Goal: Task Accomplishment & Management: Use online tool/utility

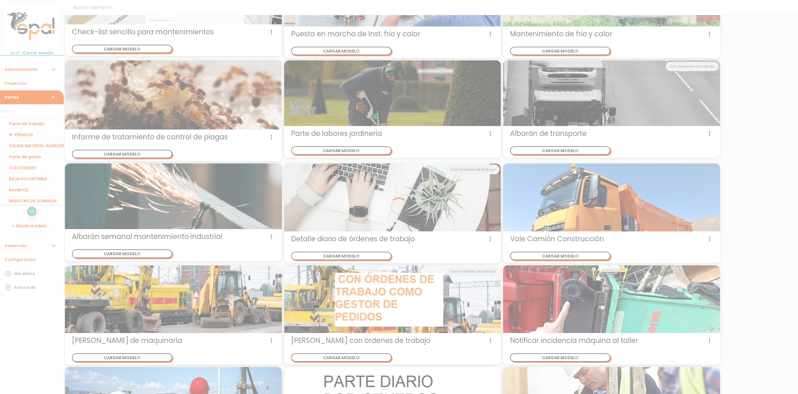
scroll to position [718, 0]
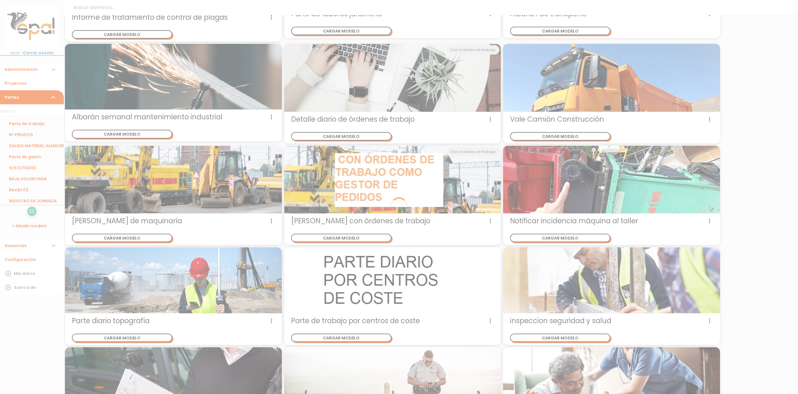
click at [346, 334] on div at bounding box center [399, 197] width 798 height 394
click at [494, 316] on div at bounding box center [399, 197] width 798 height 394
click at [491, 318] on div at bounding box center [399, 197] width 798 height 394
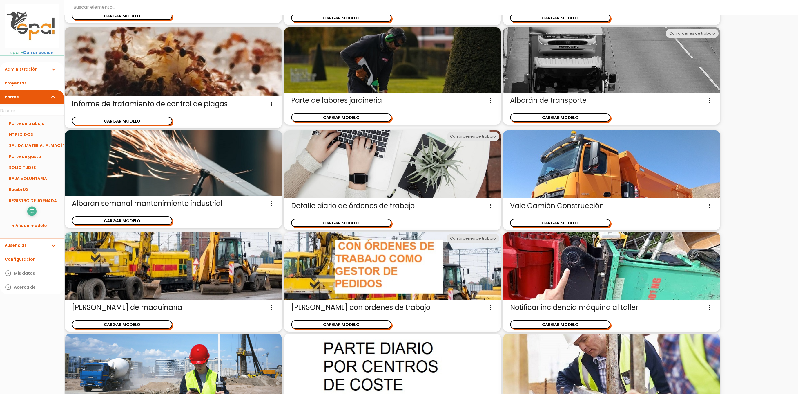
scroll to position [718, 0]
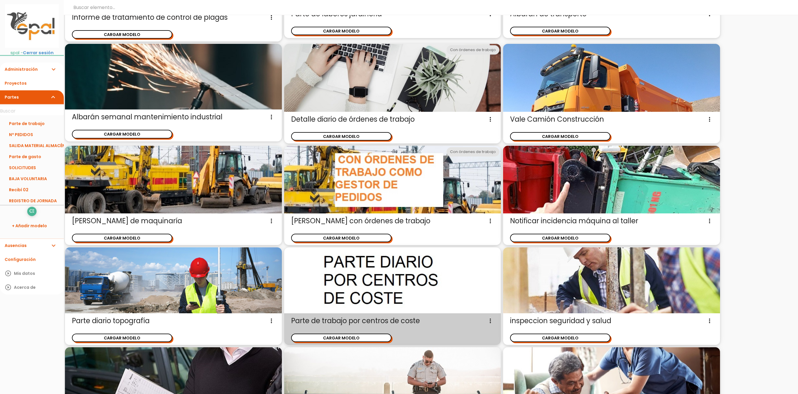
click at [489, 318] on icon "more_vert" at bounding box center [490, 320] width 7 height 9
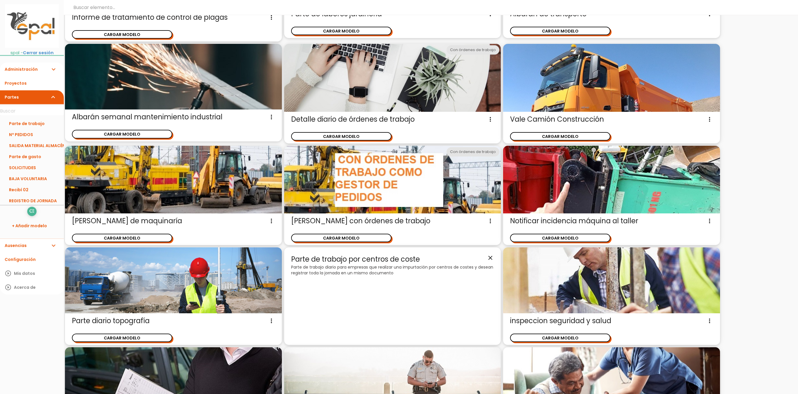
drag, startPoint x: 387, startPoint y: 270, endPoint x: 398, endPoint y: 276, distance: 13.0
click at [387, 269] on p "Parte de trabajo diario para empresas que realizar una impurtación por centros …" at bounding box center [392, 270] width 203 height 12
click at [489, 254] on icon "close" at bounding box center [490, 257] width 7 height 7
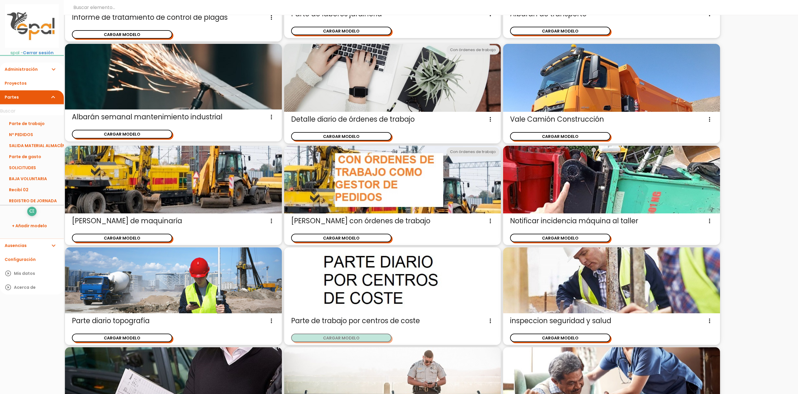
click at [372, 337] on button "CARGAR MODELO" at bounding box center [341, 337] width 100 height 8
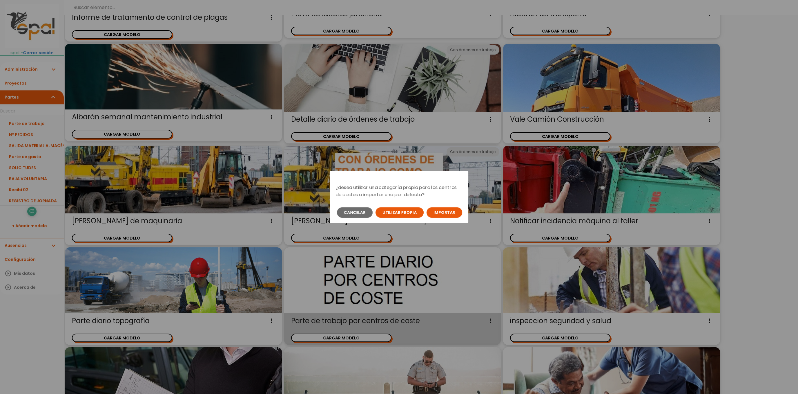
scroll to position [0, 0]
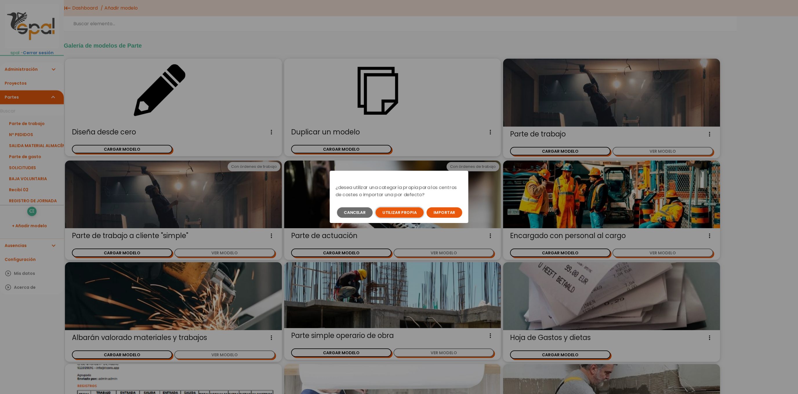
click at [392, 215] on button "Utilizar propia" at bounding box center [400, 212] width 48 height 10
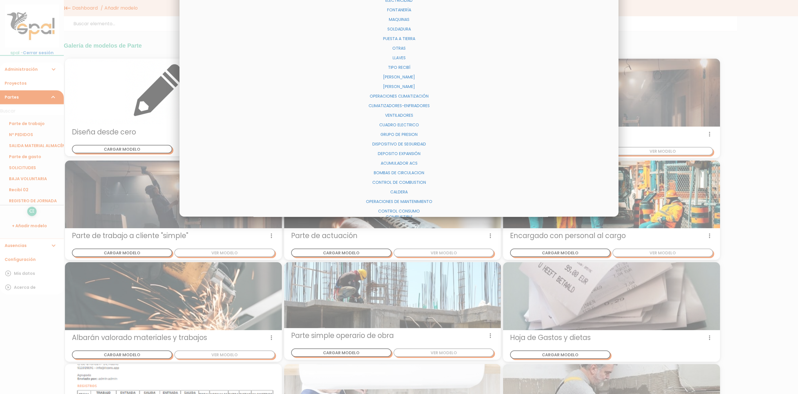
drag, startPoint x: 518, startPoint y: 142, endPoint x: 526, endPoint y: 169, distance: 28.0
click at [524, 179] on div "× Personal Herramientas A/ACDO. ALBAÑILERIA ELÉCTRICIDAD FONTANERÍA MAQUINAS SO…" at bounding box center [399, 79] width 439 height 276
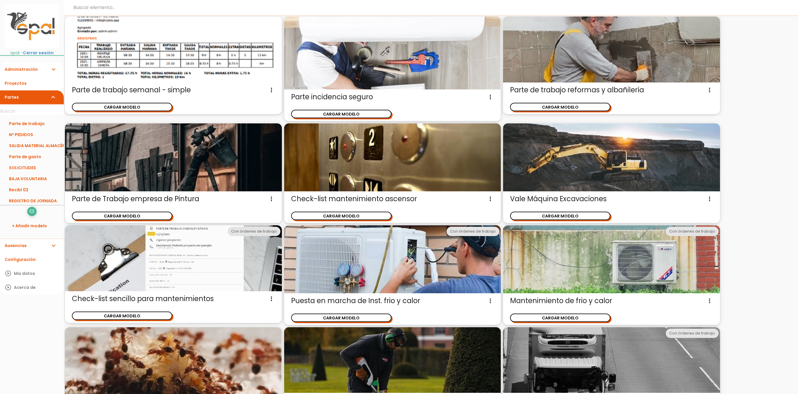
scroll to position [239, 0]
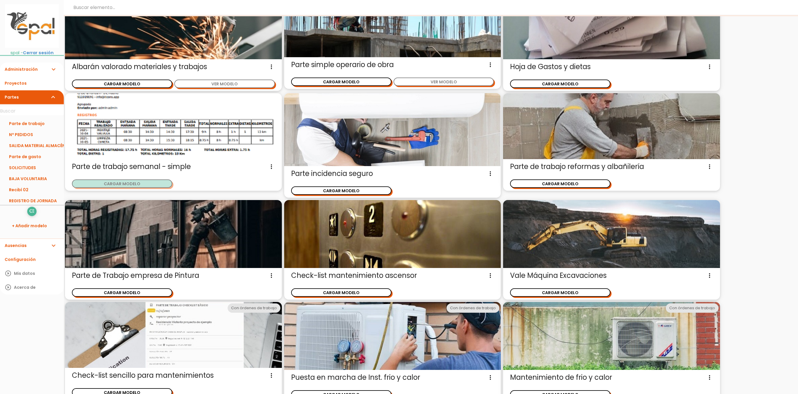
click at [148, 183] on button "CARGAR MODELO" at bounding box center [122, 183] width 100 height 8
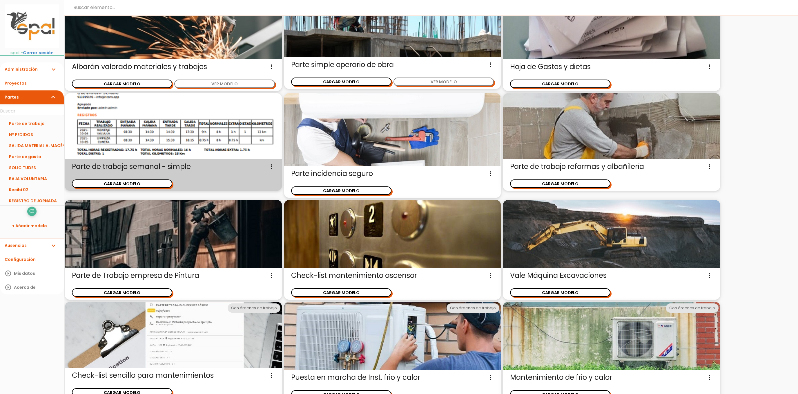
scroll to position [0, 0]
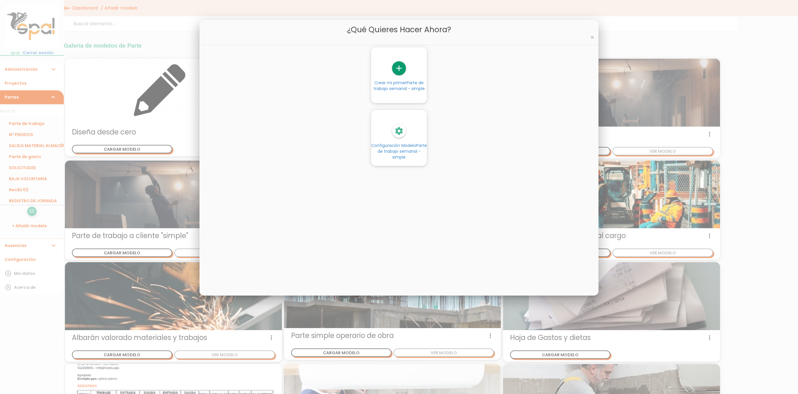
click at [402, 150] on span "Parte de trabajo semanal - simple" at bounding box center [403, 150] width 50 height 17
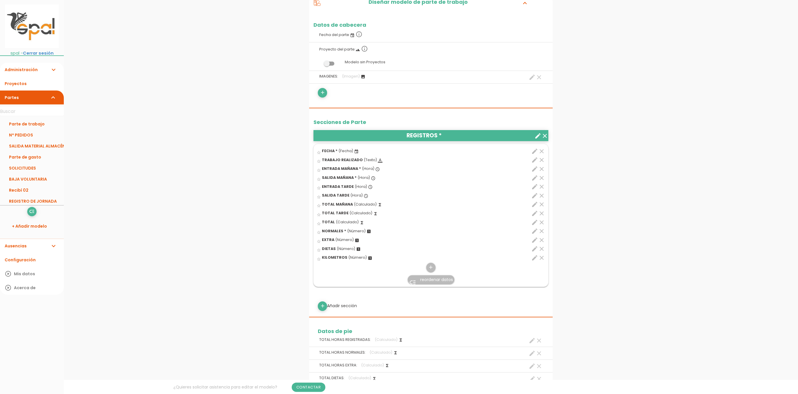
scroll to position [120, 0]
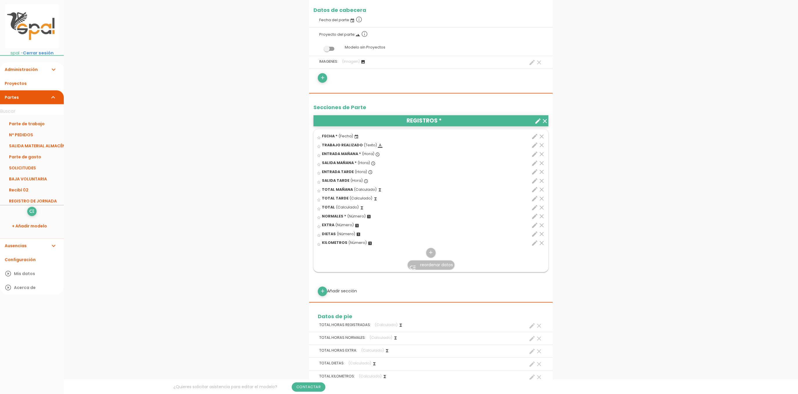
click at [543, 148] on icon "clear" at bounding box center [541, 145] width 7 height 7
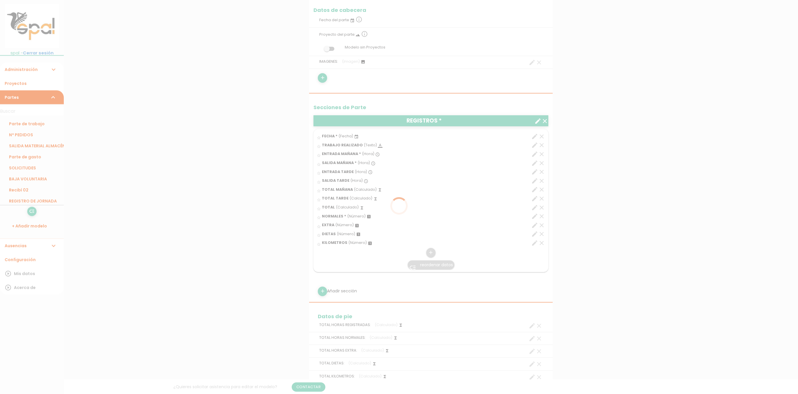
scroll to position [0, 0]
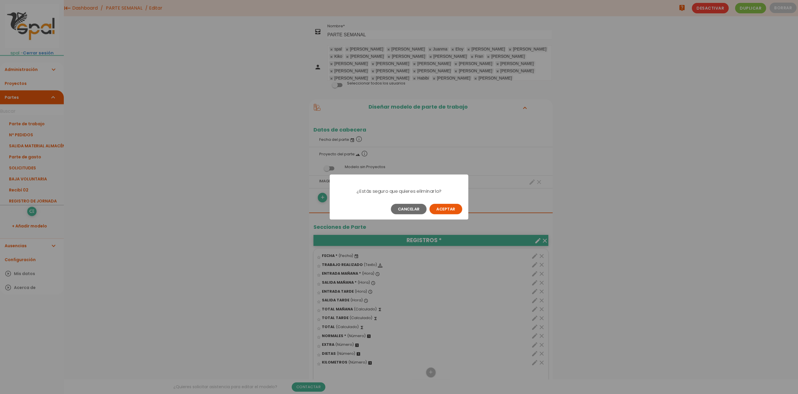
click at [451, 210] on button "Aceptar" at bounding box center [446, 209] width 33 height 10
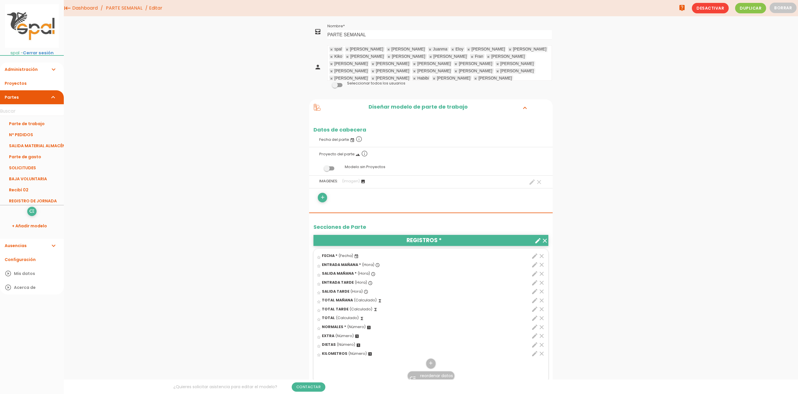
click at [542, 265] on icon "clear" at bounding box center [541, 264] width 7 height 7
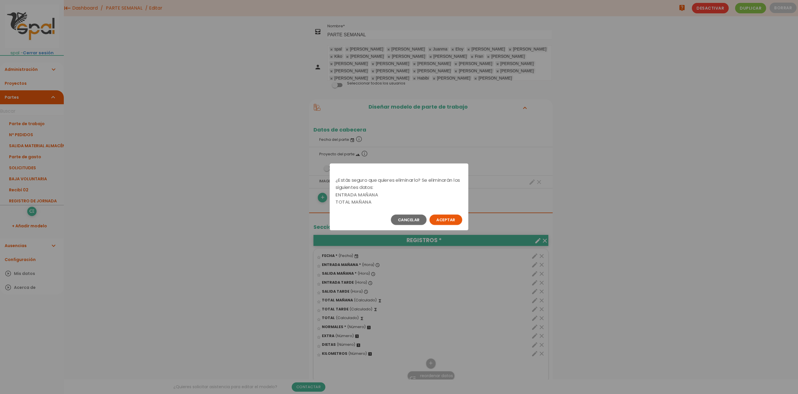
click at [450, 217] on button "Aceptar" at bounding box center [446, 219] width 33 height 10
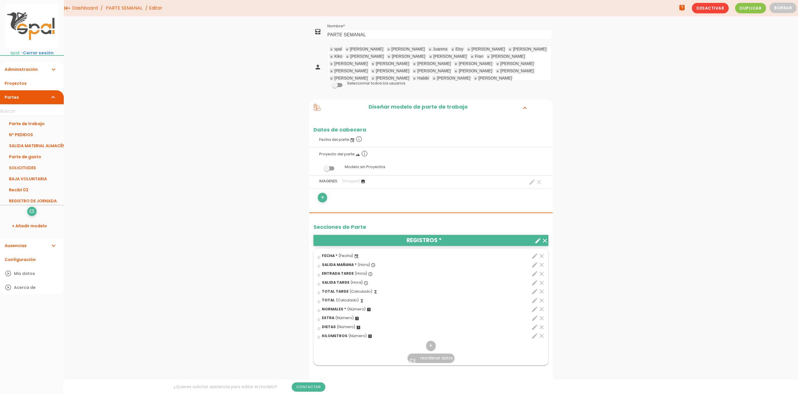
click at [540, 265] on icon "clear" at bounding box center [541, 264] width 7 height 7
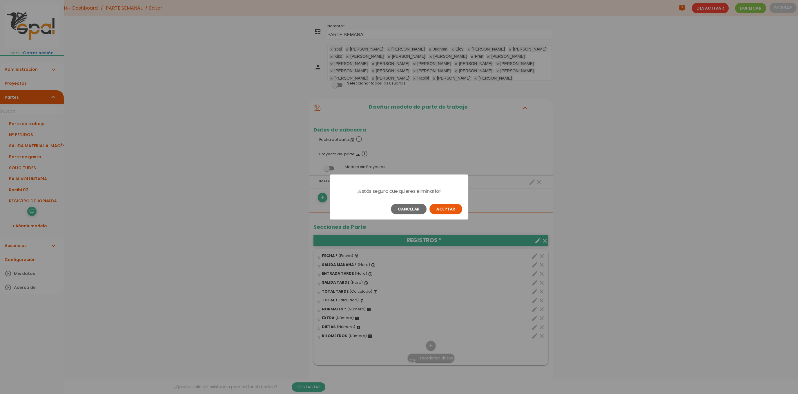
click at [440, 211] on button "Aceptar" at bounding box center [446, 209] width 33 height 10
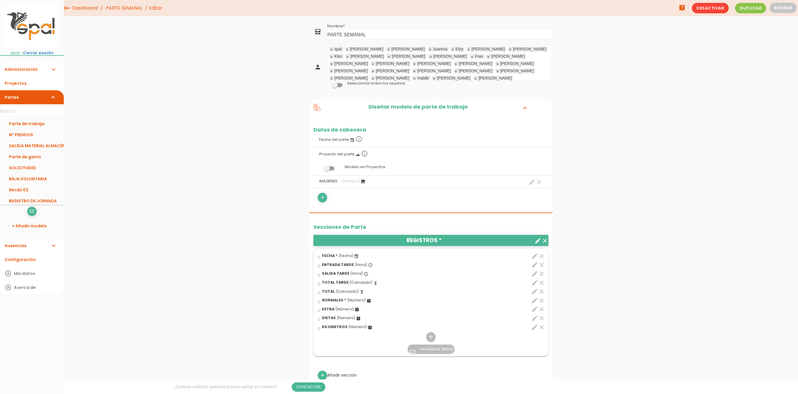
click at [540, 266] on icon "clear" at bounding box center [541, 264] width 7 height 7
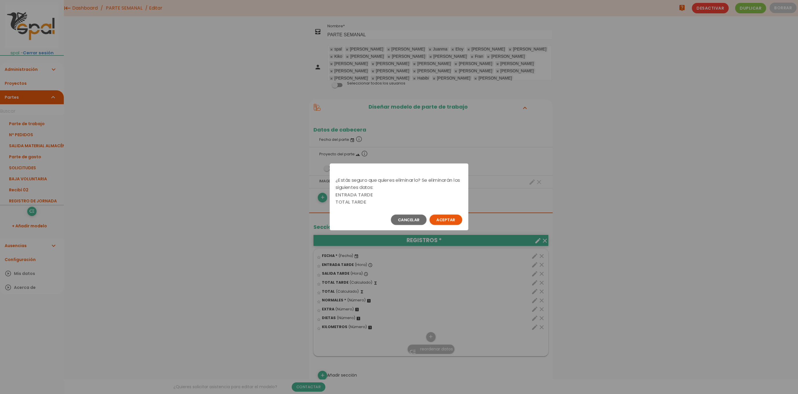
click at [451, 224] on button "Aceptar" at bounding box center [446, 219] width 33 height 10
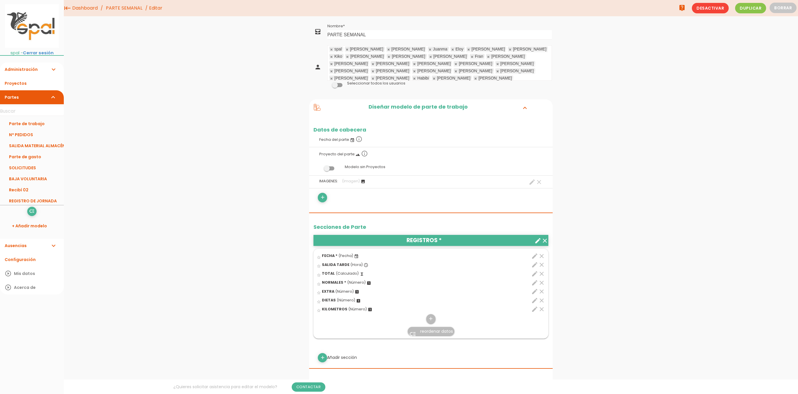
click at [541, 265] on icon "clear" at bounding box center [541, 264] width 7 height 7
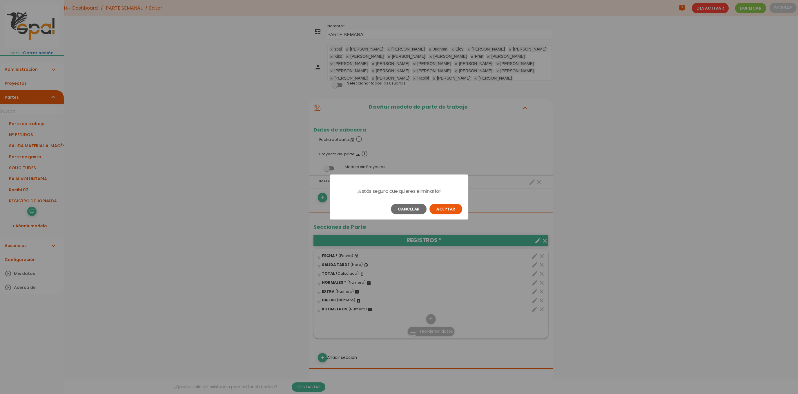
click at [444, 210] on button "Aceptar" at bounding box center [446, 209] width 33 height 10
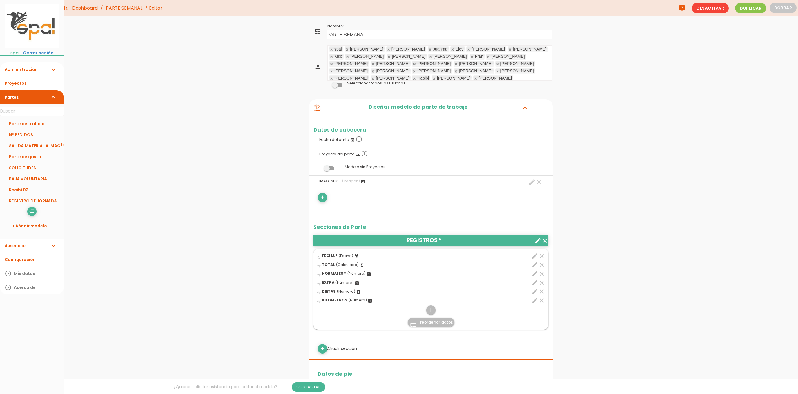
click at [542, 267] on icon "clear" at bounding box center [541, 264] width 7 height 7
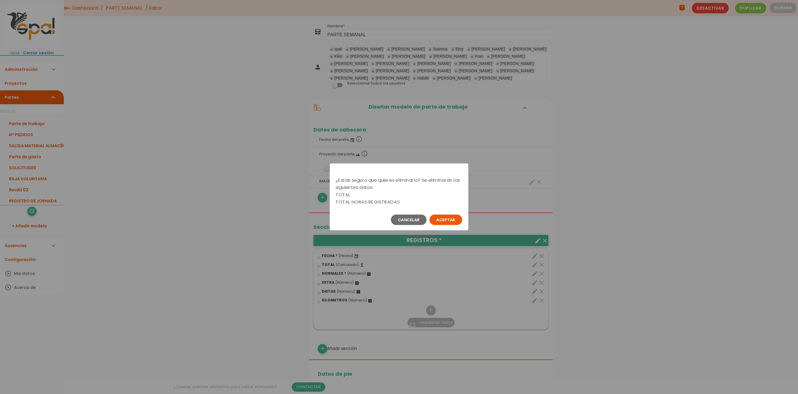
click at [455, 220] on button "Aceptar" at bounding box center [446, 219] width 33 height 10
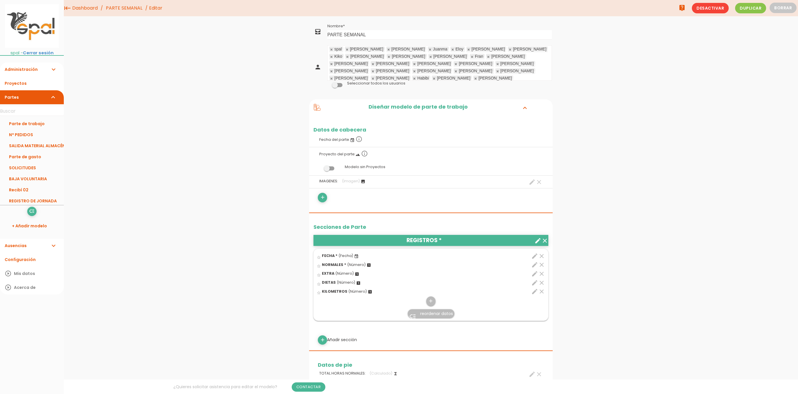
click at [542, 275] on icon "clear" at bounding box center [541, 273] width 7 height 7
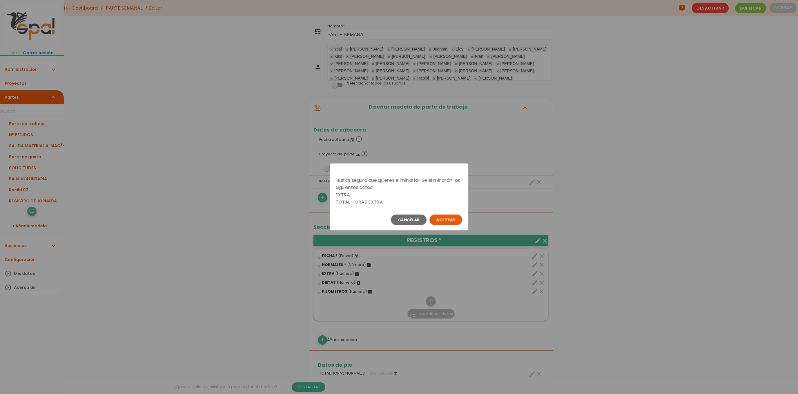
click at [446, 220] on button "Aceptar" at bounding box center [446, 219] width 33 height 10
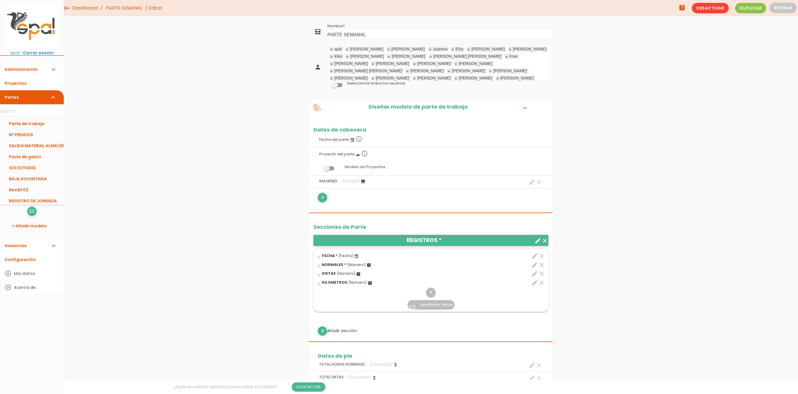
click at [542, 274] on icon "clear" at bounding box center [541, 273] width 7 height 7
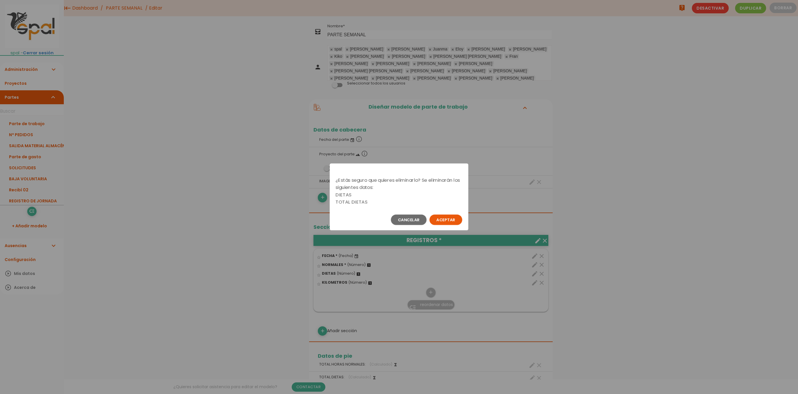
click at [439, 220] on button "Aceptar" at bounding box center [446, 219] width 33 height 10
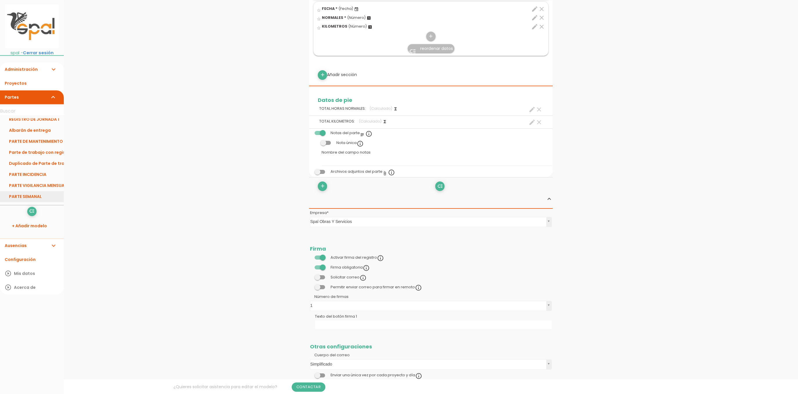
scroll to position [326, 0]
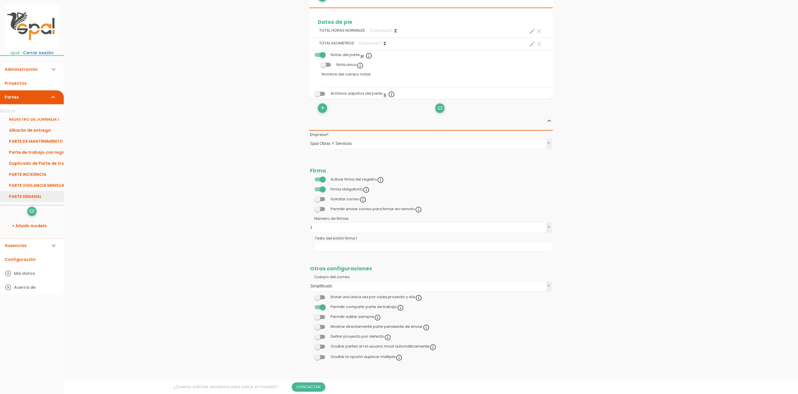
click at [33, 196] on link "PARTE SEMANAL" at bounding box center [32, 196] width 64 height 11
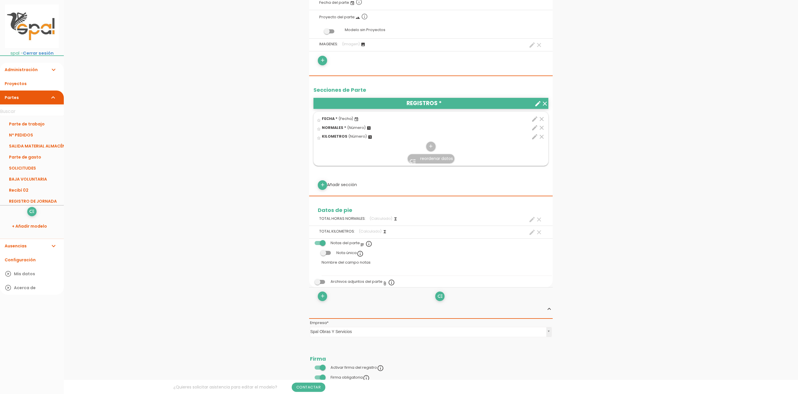
scroll to position [120, 0]
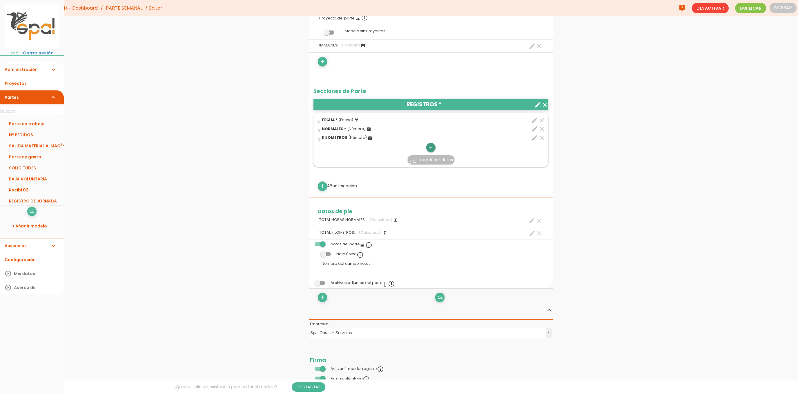
click at [431, 148] on icon "add" at bounding box center [431, 147] width 6 height 9
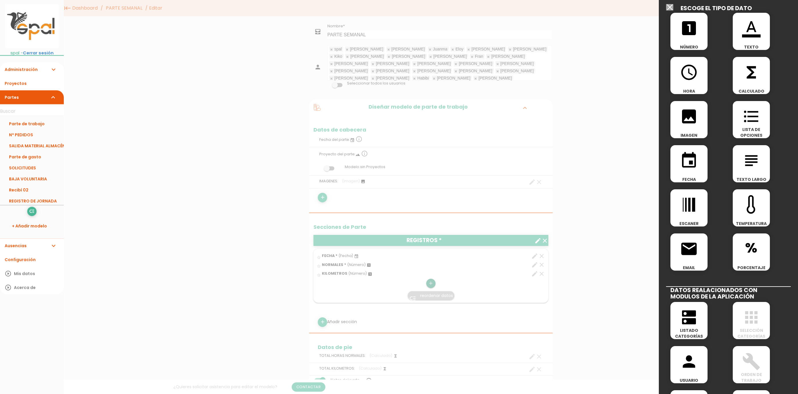
scroll to position [0, 0]
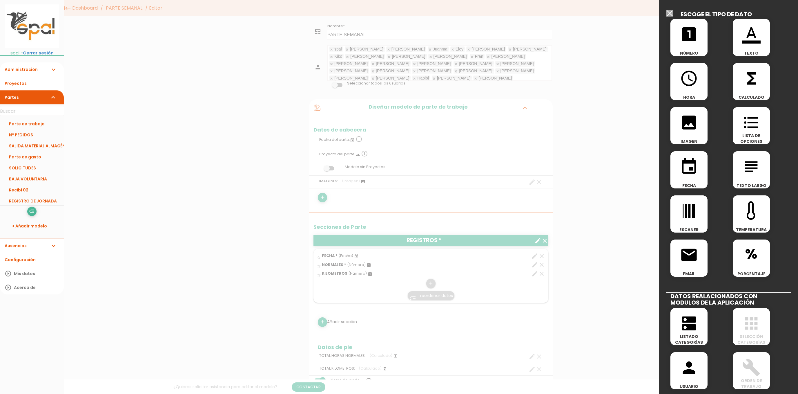
click at [699, 329] on span "dns" at bounding box center [689, 320] width 37 height 25
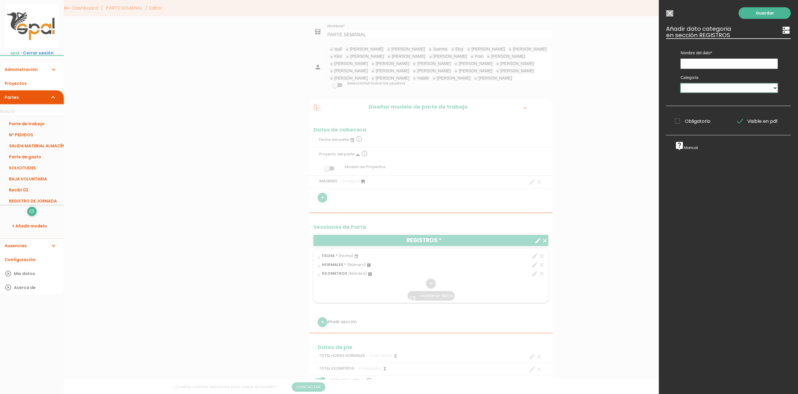
click at [681, 83] on select "Personal Herramientas A/ACDO. ALBAÑILERIA ELÉCTRICIDAD FONTANERÍA MAQUINAS SOLD…" at bounding box center [729, 87] width 97 height 9
select select "1"
click option "Personal" at bounding box center [0, 0] width 0 height 0
click at [707, 64] on input "text" at bounding box center [729, 64] width 97 height 10
type input "t"
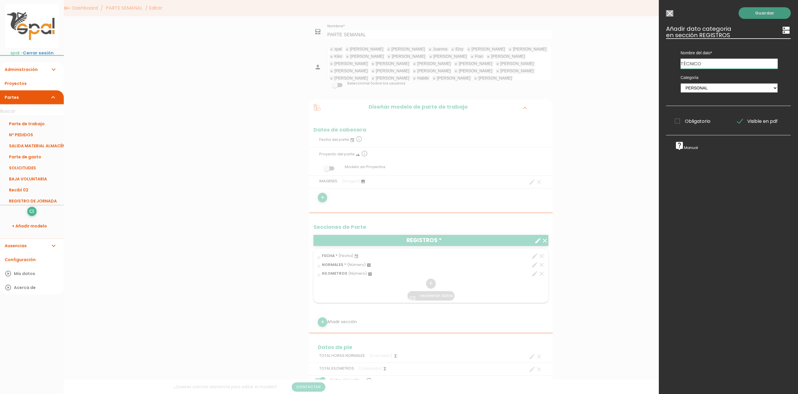
type input "TÉCNICO"
click at [767, 14] on link "Guardar" at bounding box center [765, 13] width 52 height 12
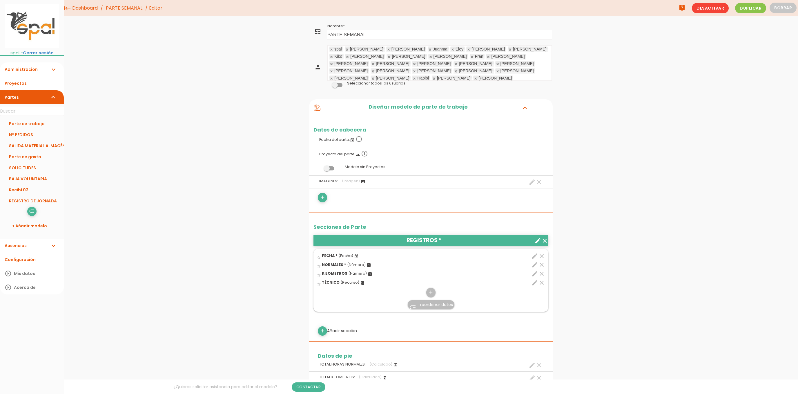
click at [443, 307] on span "reordenar datos" at bounding box center [436, 304] width 33 height 6
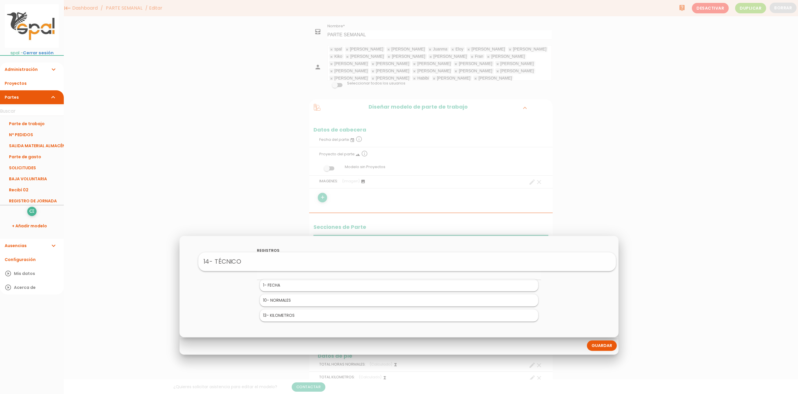
drag, startPoint x: 328, startPoint y: 316, endPoint x: 337, endPoint y: 263, distance: 54.1
click at [337, 263] on body "menu keyboard_tab Dashboard PARTE SEMANAL Editar" at bounding box center [399, 197] width 798 height 394
click at [608, 347] on link "Guardar" at bounding box center [602, 345] width 30 height 10
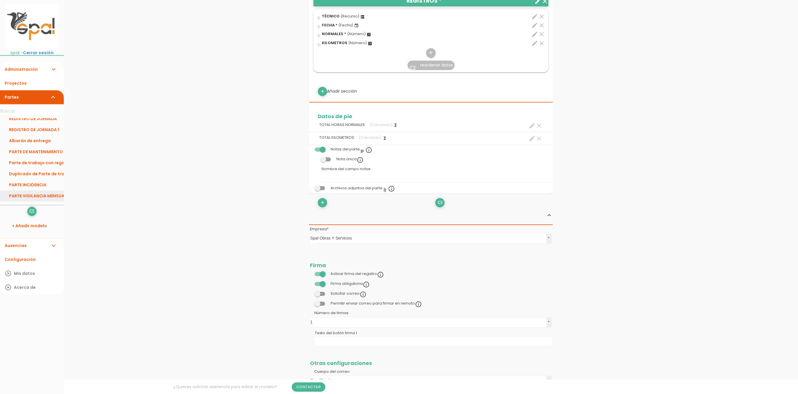
scroll to position [93, 0]
drag, startPoint x: 32, startPoint y: 196, endPoint x: 35, endPoint y: 196, distance: 3.5
click at [32, 196] on link "PARTE SEMANAL" at bounding box center [32, 196] width 64 height 11
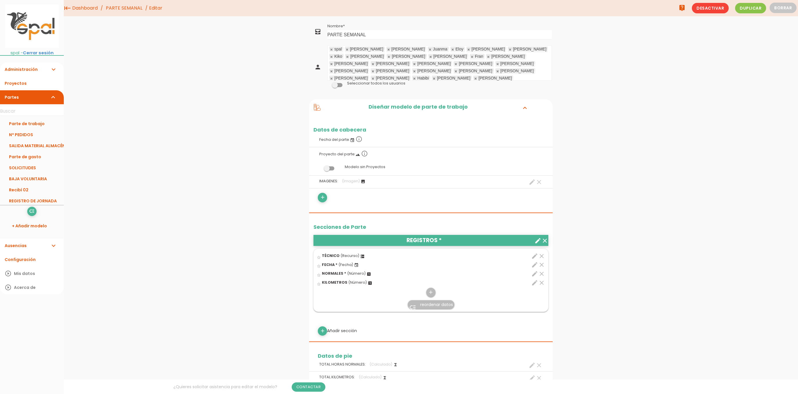
click at [541, 257] on icon "clear" at bounding box center [541, 255] width 7 height 7
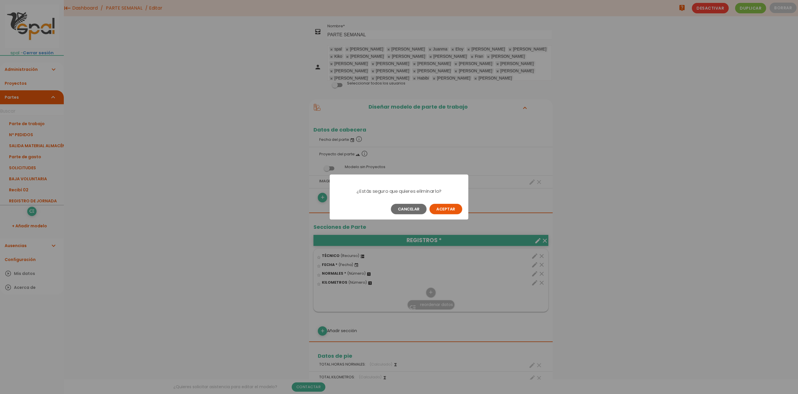
click at [444, 211] on button "Aceptar" at bounding box center [446, 209] width 33 height 10
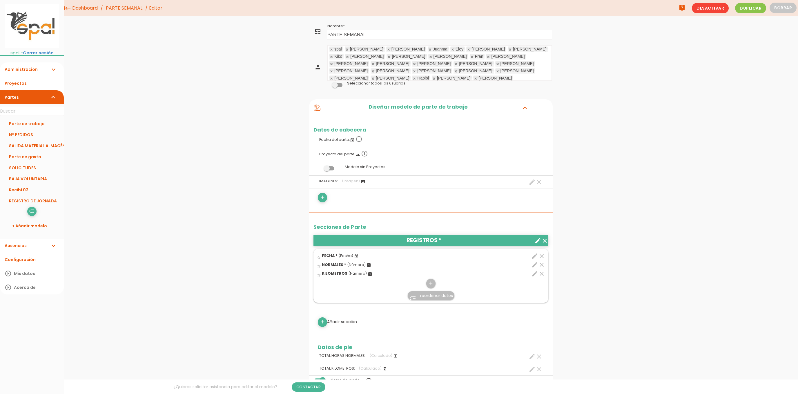
click at [539, 184] on icon "clear" at bounding box center [539, 181] width 7 height 7
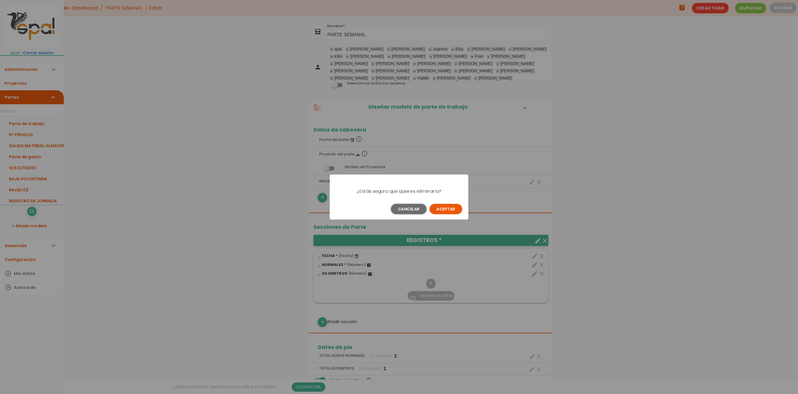
click at [404, 207] on button "Cancelar" at bounding box center [409, 209] width 36 height 10
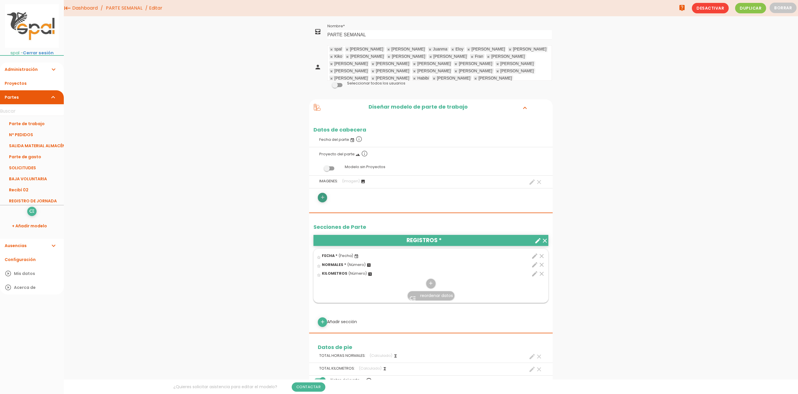
click at [323, 200] on icon "add" at bounding box center [323, 197] width 6 height 9
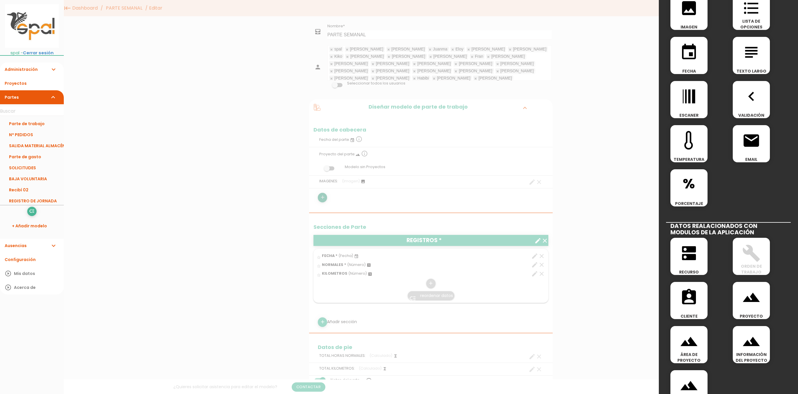
scroll to position [130, 0]
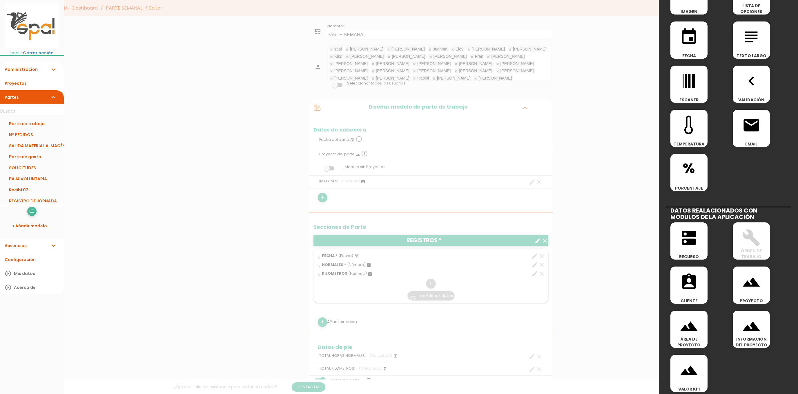
click at [695, 247] on div "dns RECURSO" at bounding box center [689, 240] width 37 height 37
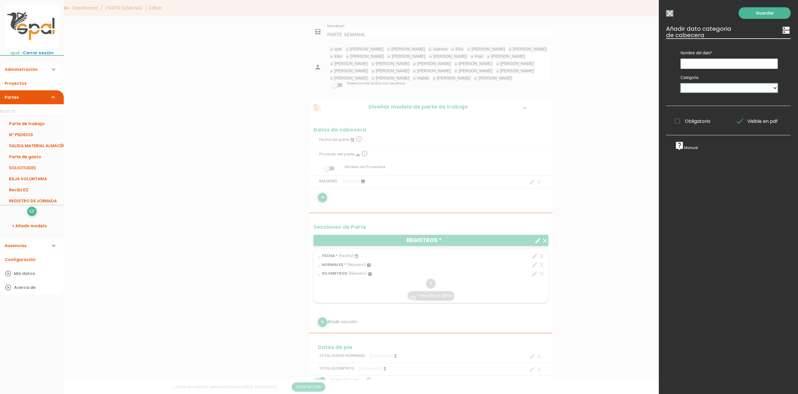
click at [681, 83] on select "Personal Herramientas A/ACDO. ALBAÑILERIA ELÉCTRICIDAD FONTANERÍA MAQUINAS SOLD…" at bounding box center [729, 87] width 97 height 9
select select "1"
click option "Personal" at bounding box center [0, 0] width 0 height 0
click at [707, 61] on input "text" at bounding box center [729, 64] width 97 height 10
type input "TÉCNICO"
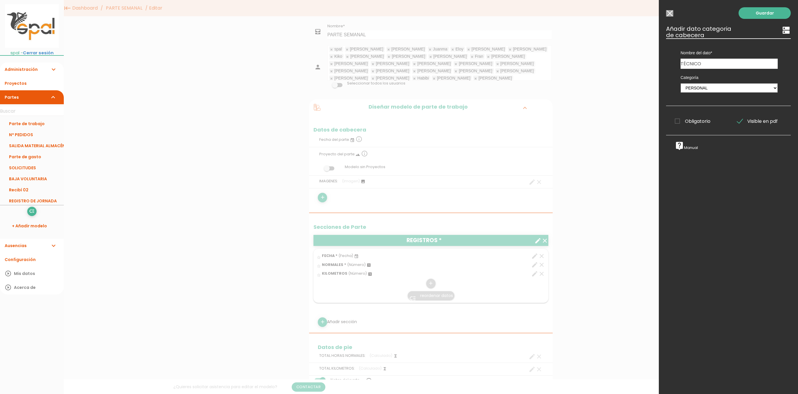
click at [781, 11] on link "Guardar" at bounding box center [765, 13] width 52 height 12
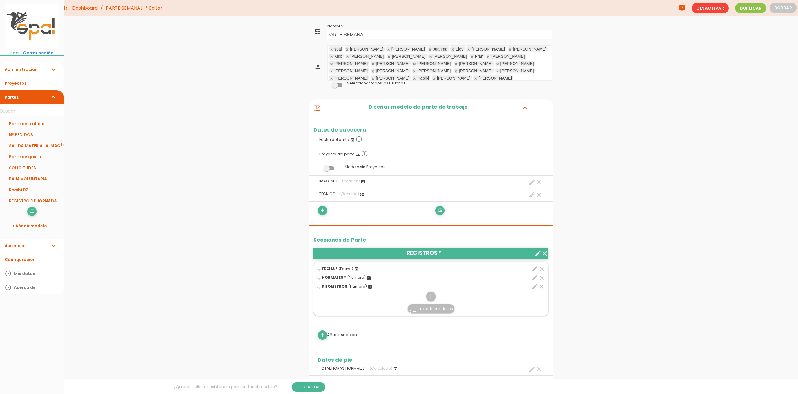
click at [540, 287] on icon "clear" at bounding box center [541, 286] width 7 height 7
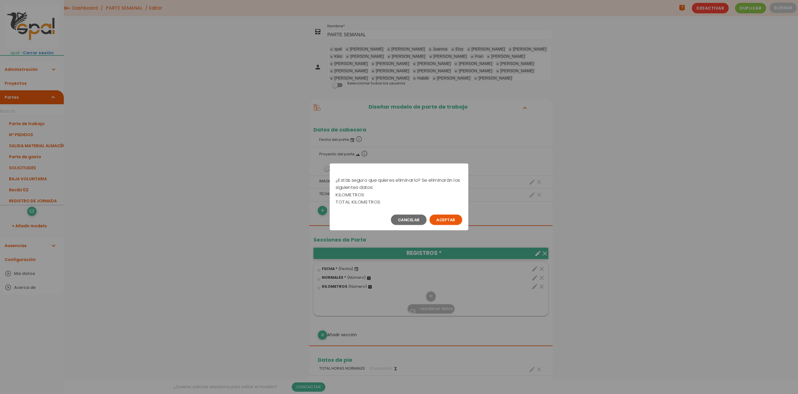
click at [449, 222] on button "Aceptar" at bounding box center [446, 219] width 33 height 10
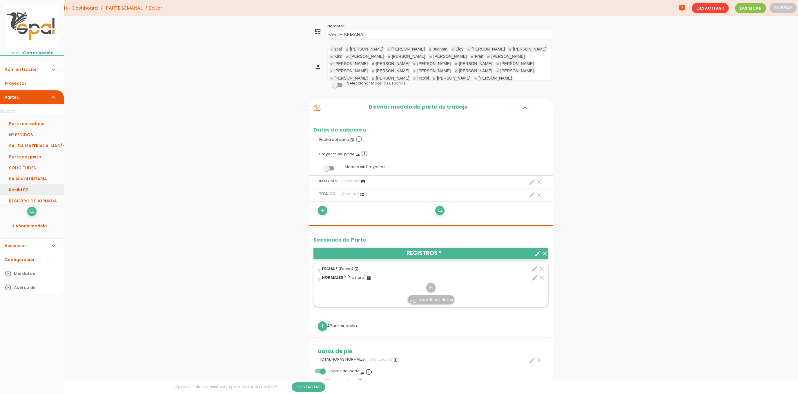
scroll to position [93, 0]
drag, startPoint x: 29, startPoint y: 195, endPoint x: 124, endPoint y: 189, distance: 95.6
click at [29, 195] on link "PARTE SEMANAL" at bounding box center [32, 196] width 64 height 11
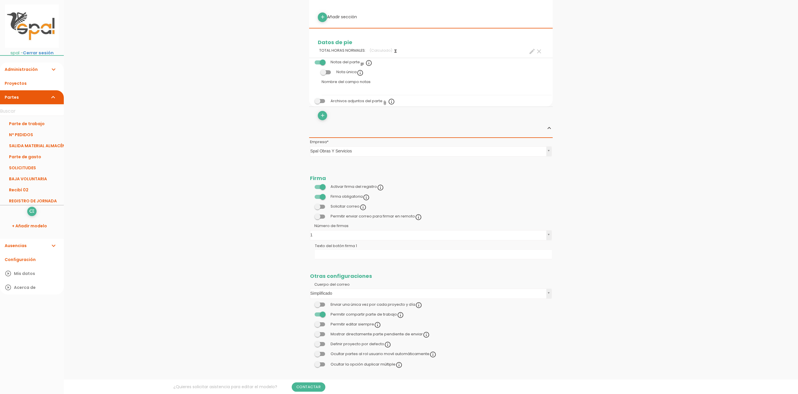
scroll to position [318, 0]
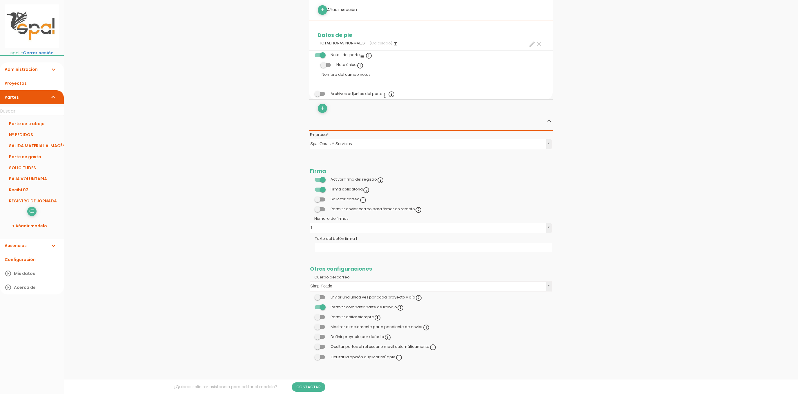
click at [322, 189] on span at bounding box center [320, 189] width 10 height 4
click at [310, 188] on input "checkbox" at bounding box center [310, 188] width 0 height 0
click at [322, 180] on span at bounding box center [320, 180] width 10 height 4
click at [310, 178] on input "checkbox" at bounding box center [310, 178] width 0 height 0
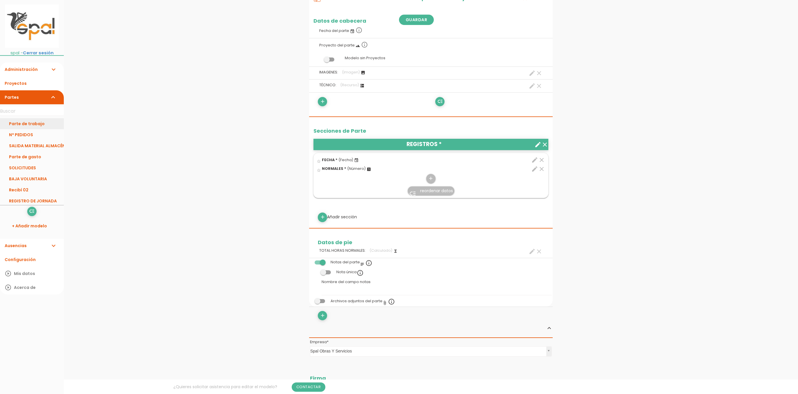
scroll to position [0, 0]
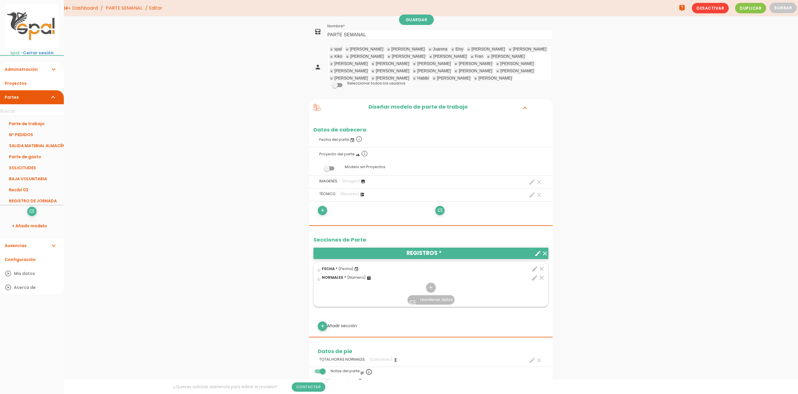
click at [53, 71] on icon "expand_more" at bounding box center [53, 69] width 7 height 14
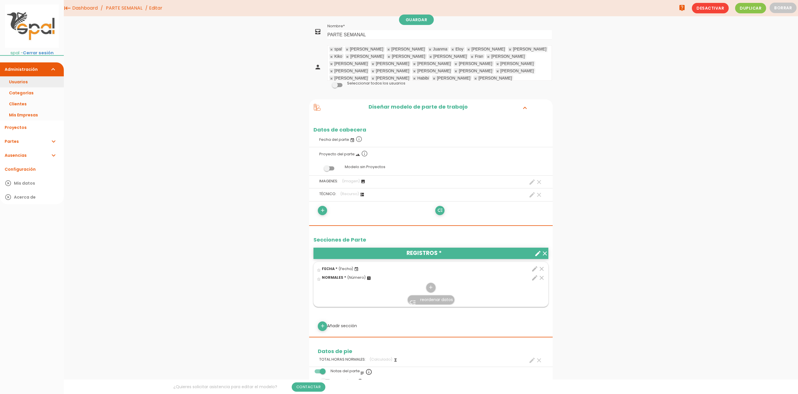
click at [44, 81] on link "Usuarios" at bounding box center [32, 81] width 64 height 11
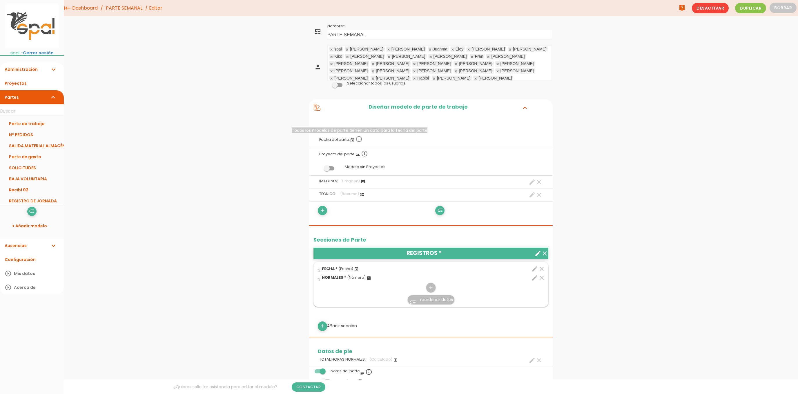
click at [359, 139] on icon "info_outline" at bounding box center [359, 138] width 7 height 7
click at [324, 209] on icon "add" at bounding box center [323, 210] width 6 height 9
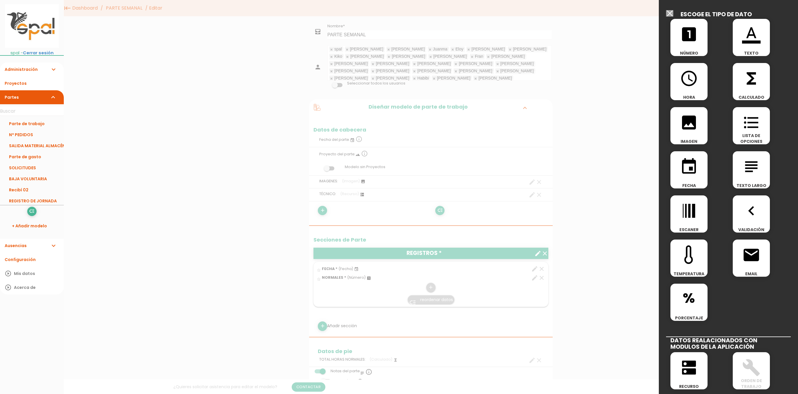
click at [692, 169] on icon "event" at bounding box center [689, 166] width 19 height 19
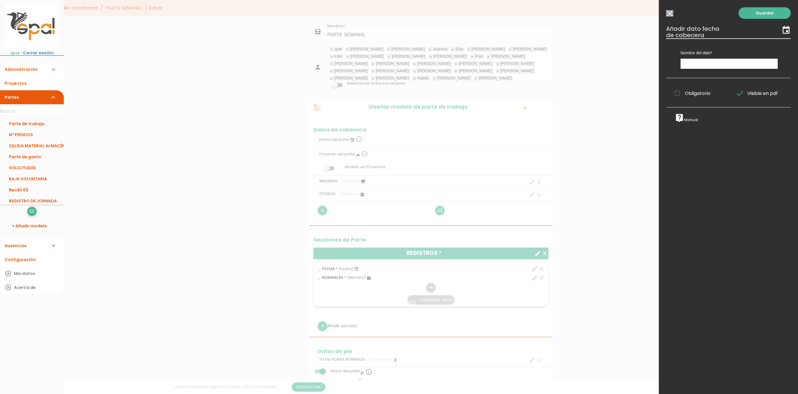
click at [784, 33] on icon "event" at bounding box center [786, 30] width 9 height 9
click at [672, 11] on input "Seleccionar todos los usuarios" at bounding box center [669, 13] width 7 height 6
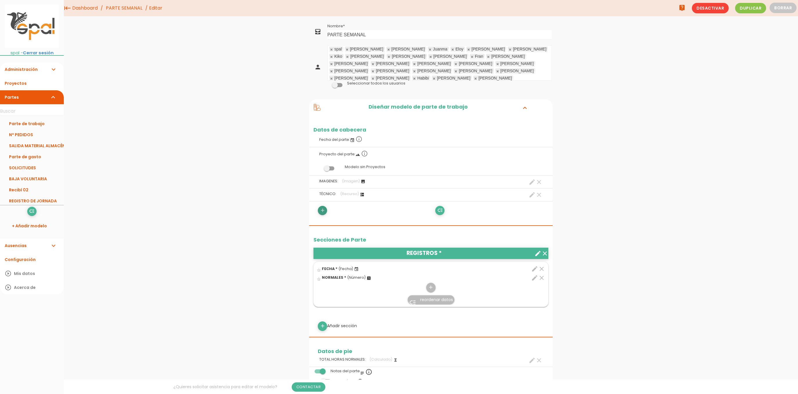
click at [319, 211] on link "add" at bounding box center [322, 210] width 9 height 9
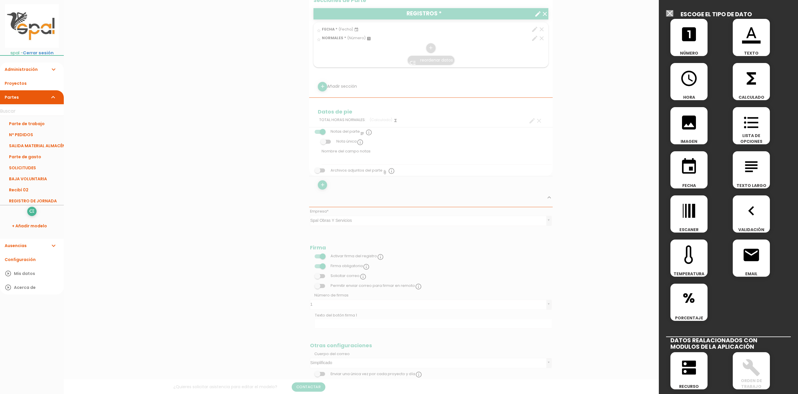
click at [687, 314] on div "% PORCENTAJE" at bounding box center [689, 301] width 37 height 37
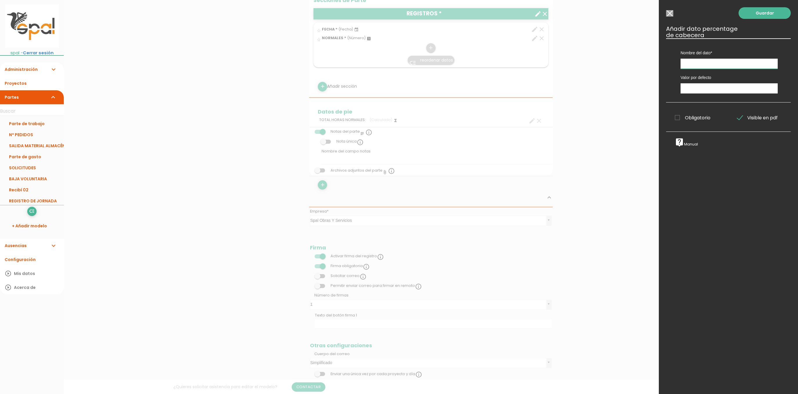
click at [739, 65] on input "text" at bounding box center [729, 64] width 97 height 10
type input "PORCENTAJE DE LA JORNADA"
click at [739, 88] on input "number" at bounding box center [729, 88] width 97 height 10
click at [775, 90] on input "-1" at bounding box center [729, 88] width 97 height 10
type input "0"
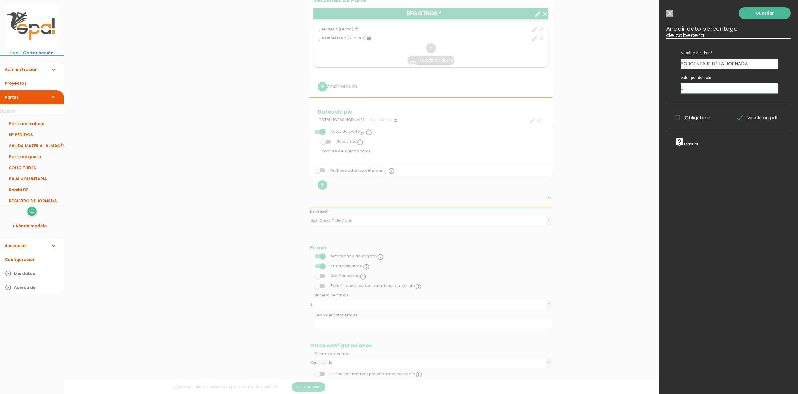
click at [776, 88] on input "0" at bounding box center [729, 88] width 97 height 10
click at [737, 89] on input "0" at bounding box center [729, 88] width 97 height 10
click at [668, 13] on input "Seleccionar todos los usuarios" at bounding box center [669, 13] width 7 height 6
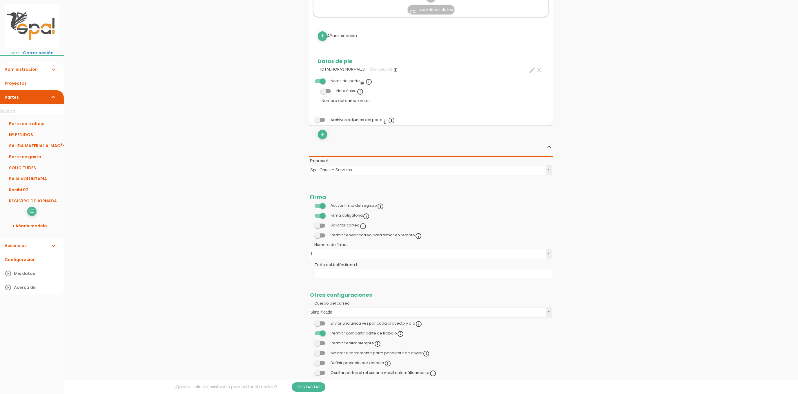
scroll to position [318, 0]
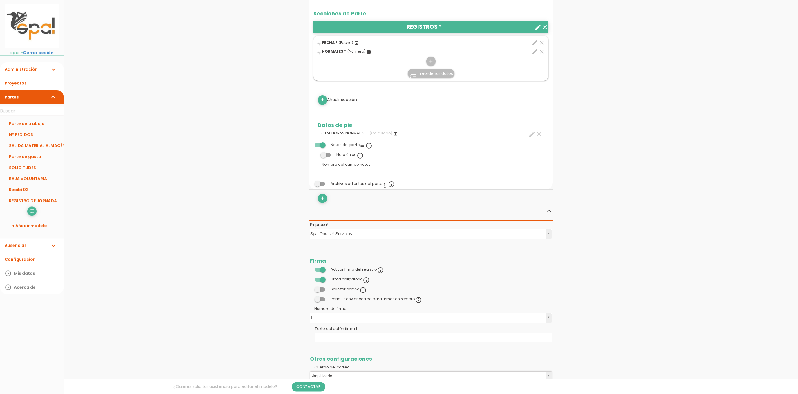
scroll to position [198, 0]
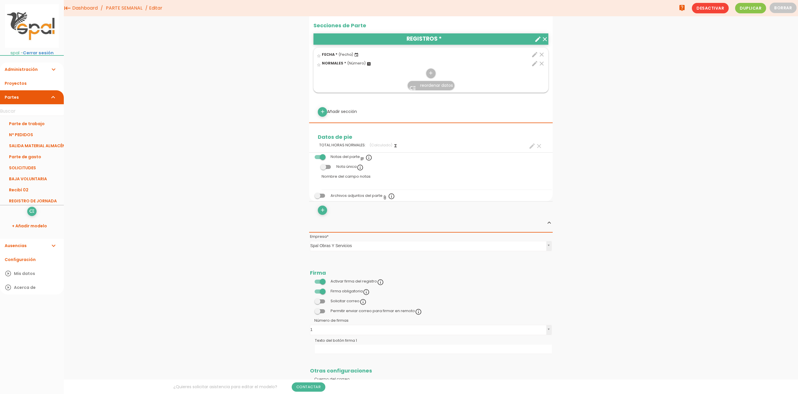
click at [321, 293] on span at bounding box center [320, 291] width 10 height 4
click at [310, 290] on input "checkbox" at bounding box center [310, 290] width 0 height 0
click at [323, 282] on span at bounding box center [320, 281] width 10 height 4
click at [310, 280] on input "checkbox" at bounding box center [310, 280] width 0 height 0
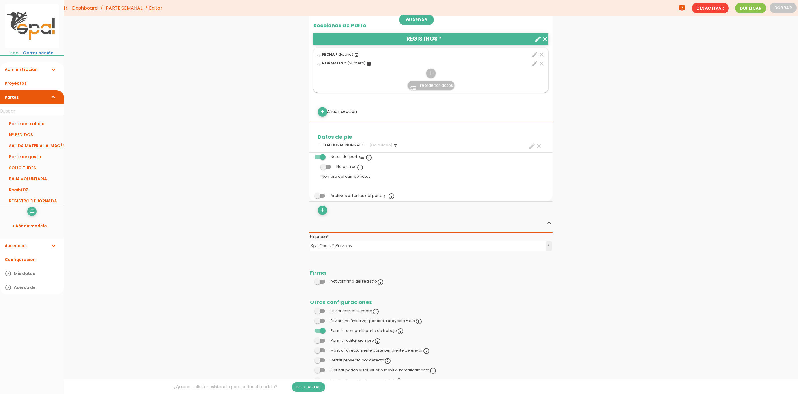
click at [519, 293] on td "Otras configuraciones" at bounding box center [431, 297] width 244 height 20
click at [323, 159] on span at bounding box center [320, 157] width 10 height 4
click at [310, 155] on input "checkbox" at bounding box center [310, 155] width 0 height 0
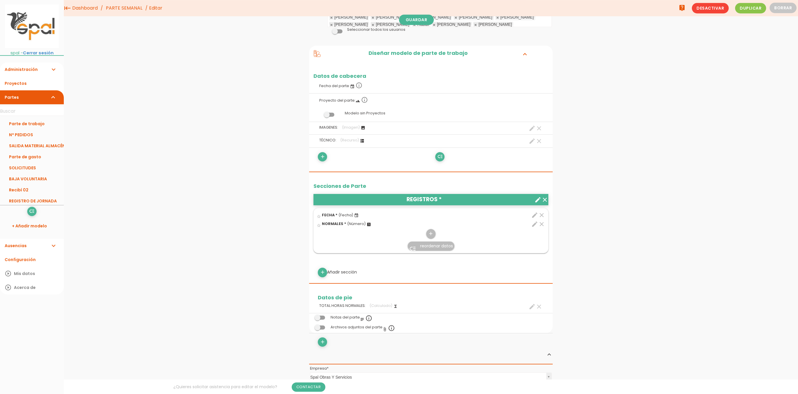
scroll to position [0, 0]
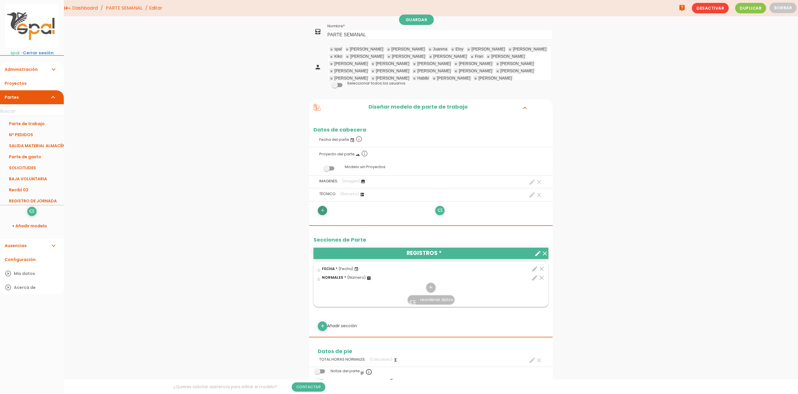
click at [325, 212] on icon "add" at bounding box center [323, 210] width 6 height 9
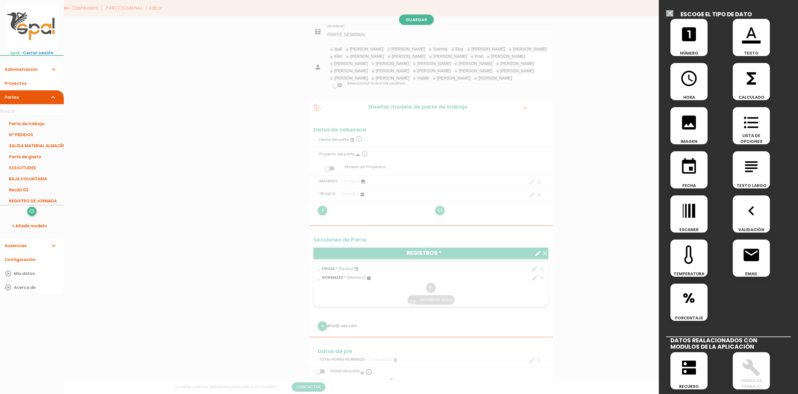
click at [752, 133] on span "LISTA DE OPCIONES" at bounding box center [751, 139] width 37 height 12
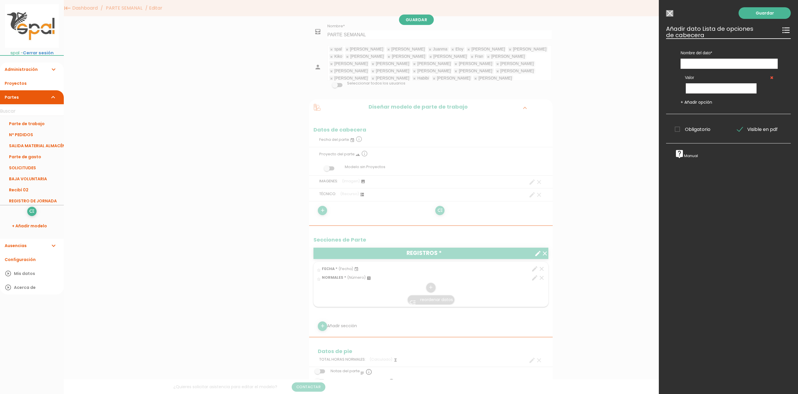
click at [670, 11] on input "Seleccionar todos los usuarios" at bounding box center [669, 13] width 7 height 6
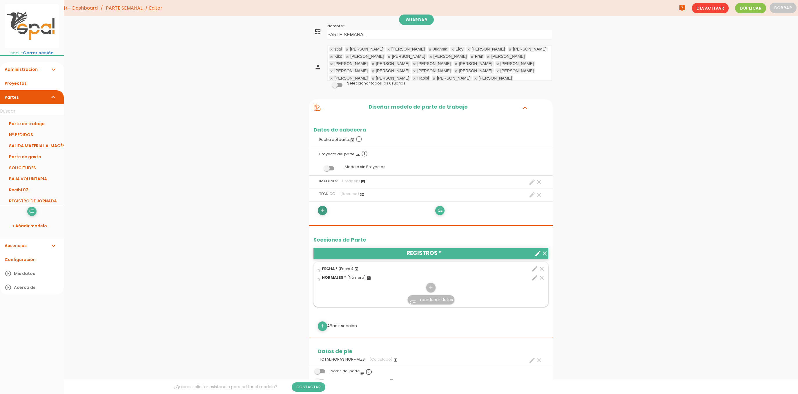
click at [320, 213] on link "add" at bounding box center [322, 210] width 9 height 9
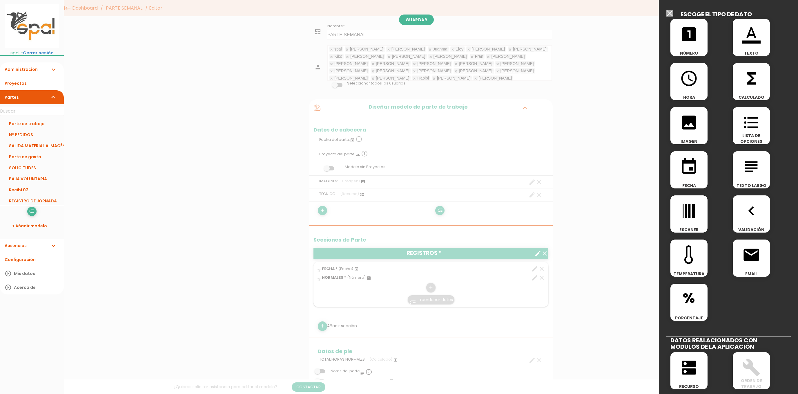
click at [703, 169] on span "event" at bounding box center [689, 163] width 37 height 25
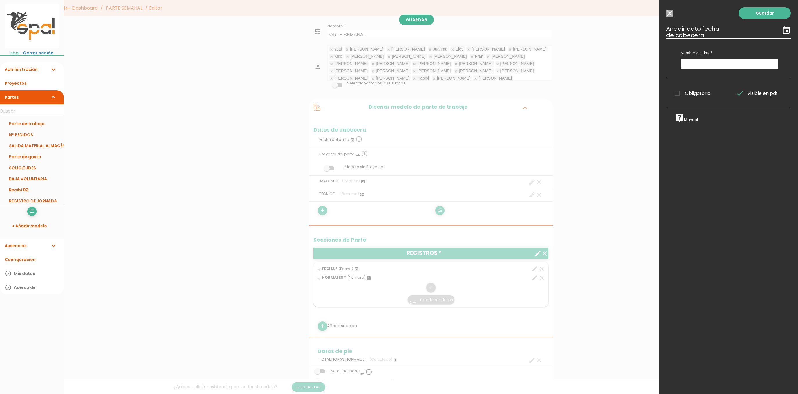
click at [683, 121] on icon "live_help" at bounding box center [679, 117] width 9 height 9
click at [422, 163] on div at bounding box center [399, 148] width 798 height 492
click at [617, 167] on div at bounding box center [399, 148] width 798 height 492
click at [247, 182] on div at bounding box center [399, 148] width 798 height 492
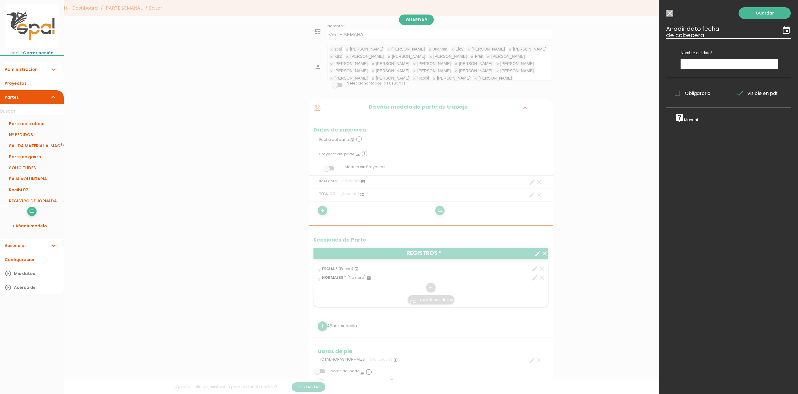
click at [427, 19] on div at bounding box center [399, 148] width 798 height 492
click at [131, 253] on div at bounding box center [399, 148] width 798 height 492
click at [669, 12] on input "Seleccionar todos los usuarios" at bounding box center [669, 13] width 7 height 6
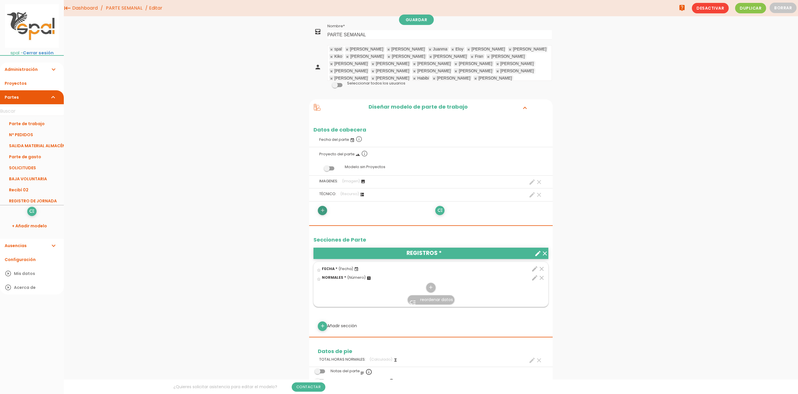
click at [326, 210] on link "add" at bounding box center [322, 210] width 9 height 9
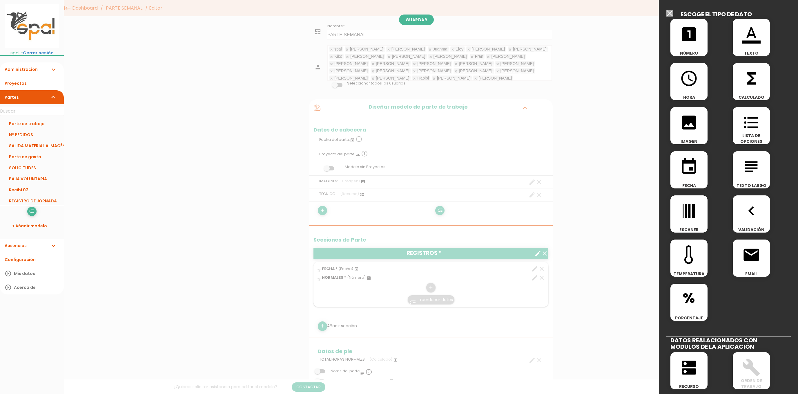
click at [688, 167] on icon "event" at bounding box center [689, 166] width 19 height 19
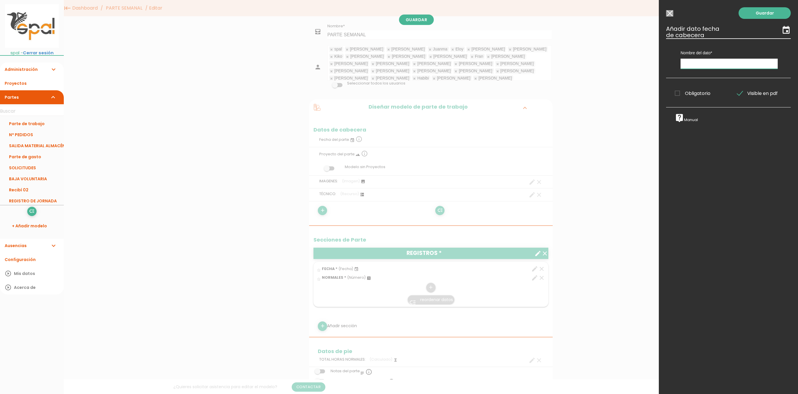
click at [730, 63] on input "text" at bounding box center [729, 64] width 97 height 10
type input "DESDE"
click at [680, 95] on span "Obligatorio" at bounding box center [693, 93] width 36 height 7
click at [0, 0] on input "Obligatorio" at bounding box center [0, 0] width 0 height 0
click at [770, 12] on link "Guardar" at bounding box center [765, 13] width 52 height 12
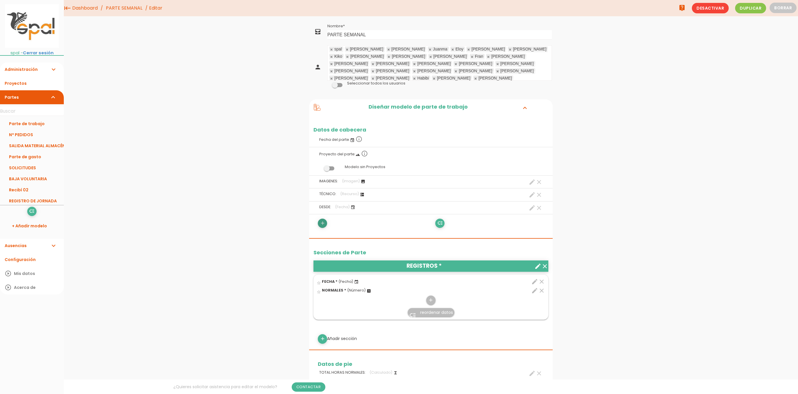
click at [323, 226] on icon "add" at bounding box center [323, 222] width 6 height 9
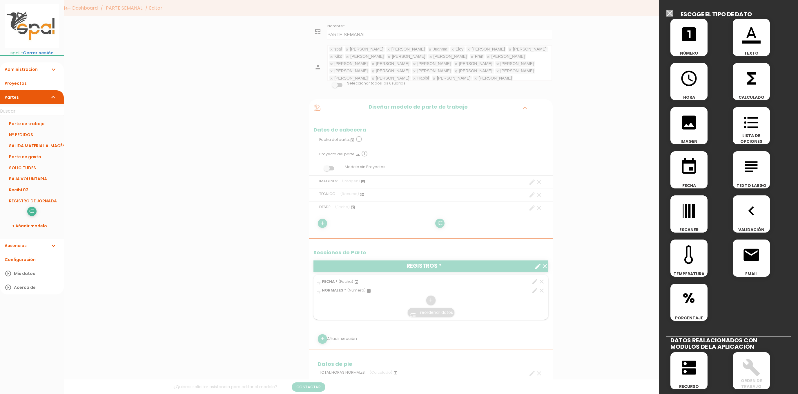
click at [691, 171] on icon "event" at bounding box center [689, 166] width 19 height 19
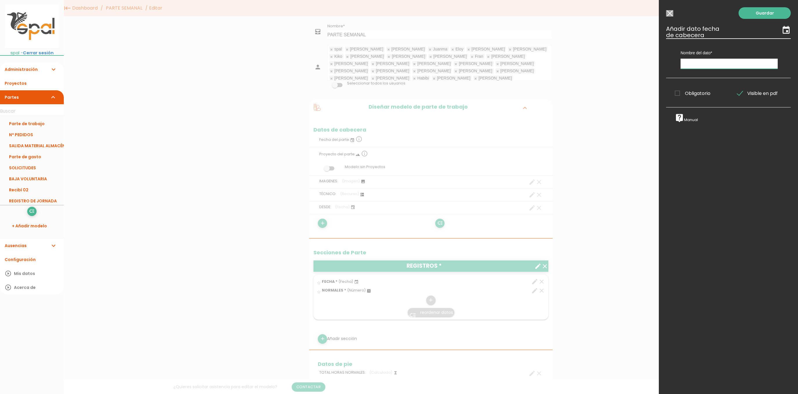
click at [690, 67] on input "text" at bounding box center [729, 64] width 97 height 10
type input "HASTA"
click at [748, 15] on link "Guardar" at bounding box center [765, 13] width 52 height 12
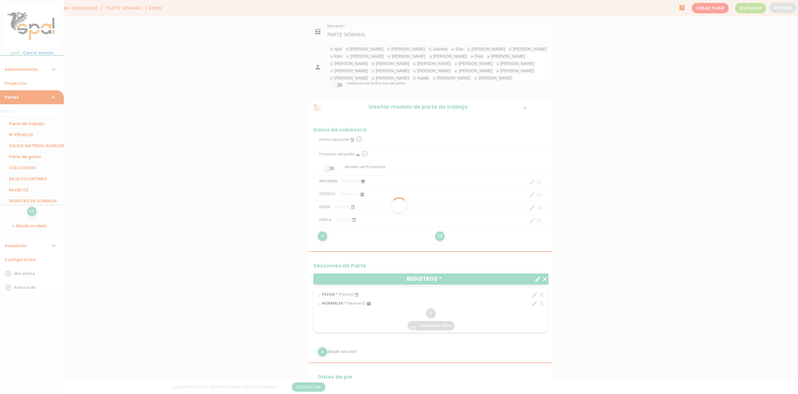
click at [762, 218] on div at bounding box center [399, 197] width 798 height 394
click at [226, 187] on div at bounding box center [399, 197] width 798 height 394
click at [207, 146] on div at bounding box center [399, 197] width 798 height 394
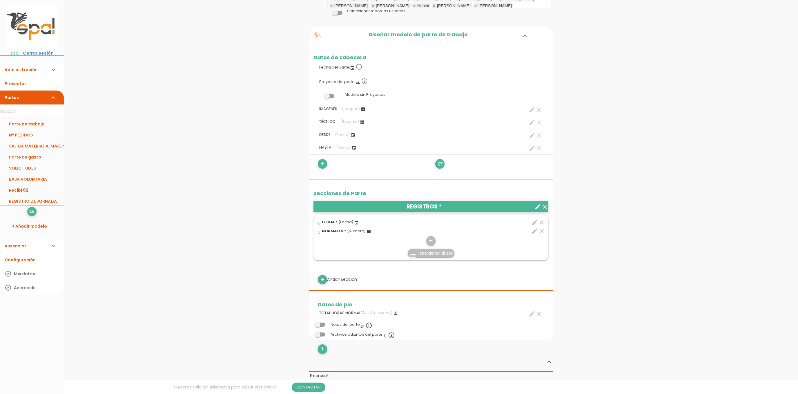
scroll to position [120, 0]
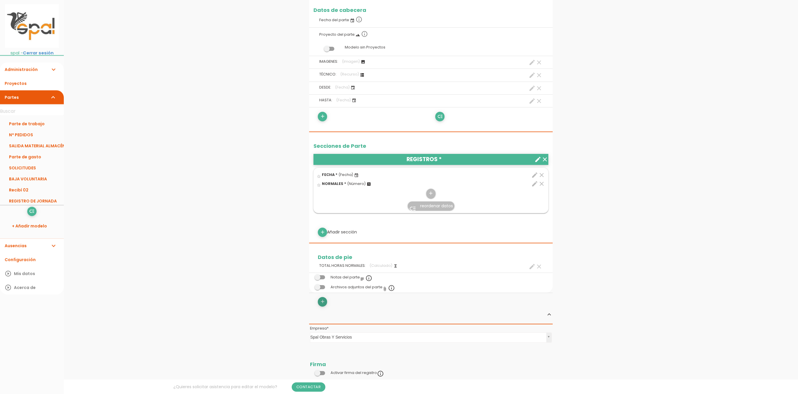
click at [326, 303] on link "add" at bounding box center [322, 301] width 9 height 9
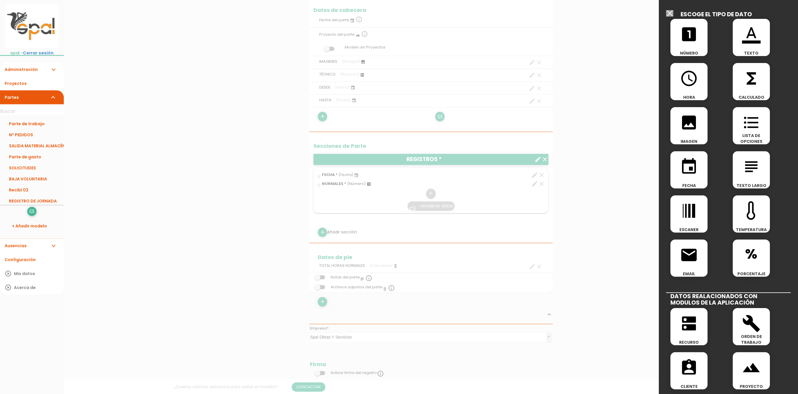
click at [746, 260] on span "%" at bounding box center [751, 251] width 37 height 25
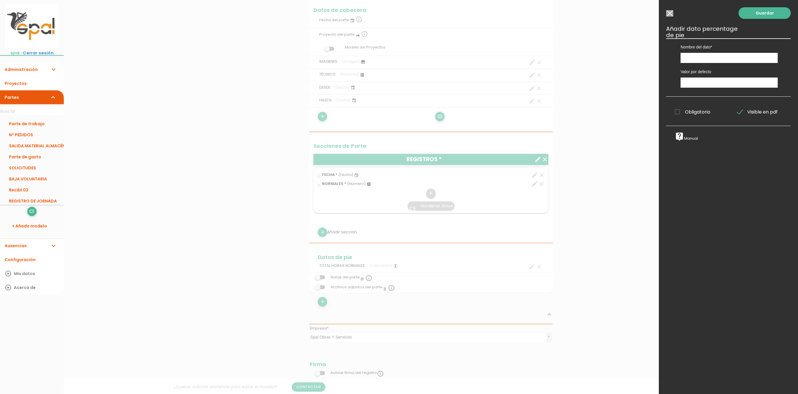
click at [746, 259] on div "Guardar ESCOGE EL TIPO DE DATO looks_one NÚMERO format_color_text TEXTO access_…" at bounding box center [728, 197] width 139 height 394
click at [672, 13] on input "Seleccionar todos los usuarios" at bounding box center [669, 13] width 7 height 6
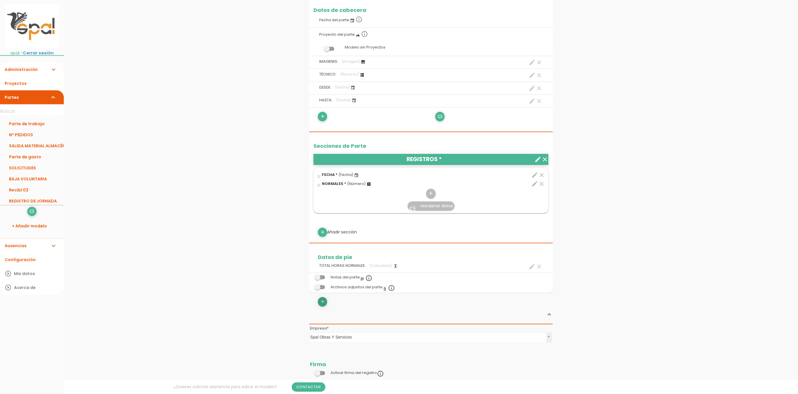
click at [321, 303] on icon "add" at bounding box center [323, 301] width 6 height 9
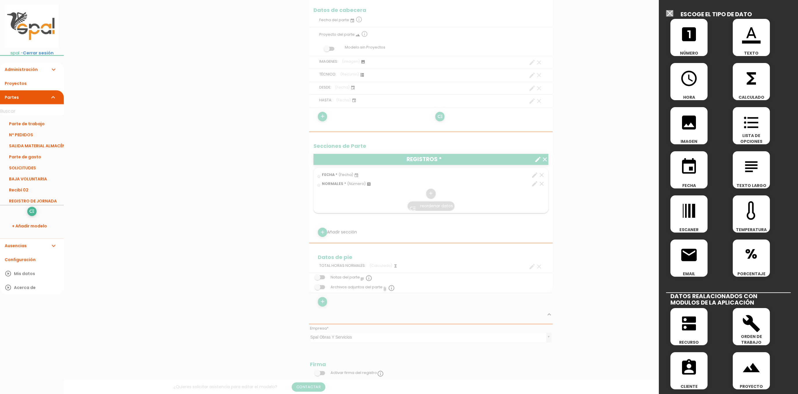
click at [750, 89] on div "functions CALCULADO" at bounding box center [751, 81] width 37 height 37
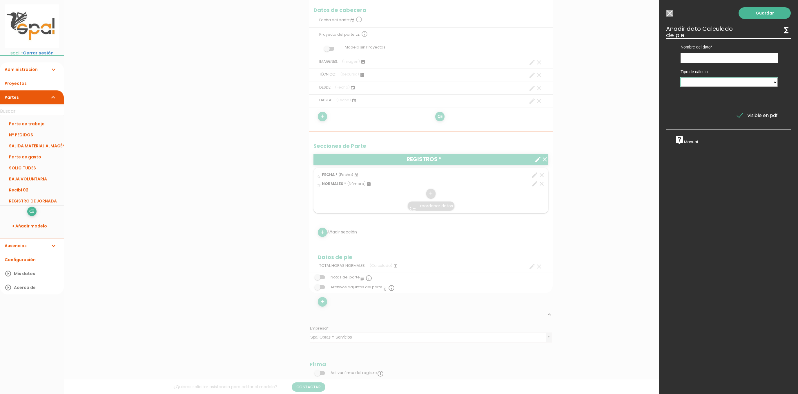
click at [681, 77] on select "Suma de totales Calculado entre datos" at bounding box center [729, 81] width 97 height 9
select select "0"
click option "Suma de totales" at bounding box center [0, 0] width 0 height 0
click at [681, 106] on select "REGISTROS" at bounding box center [729, 110] width 97 height 9
select select "49"
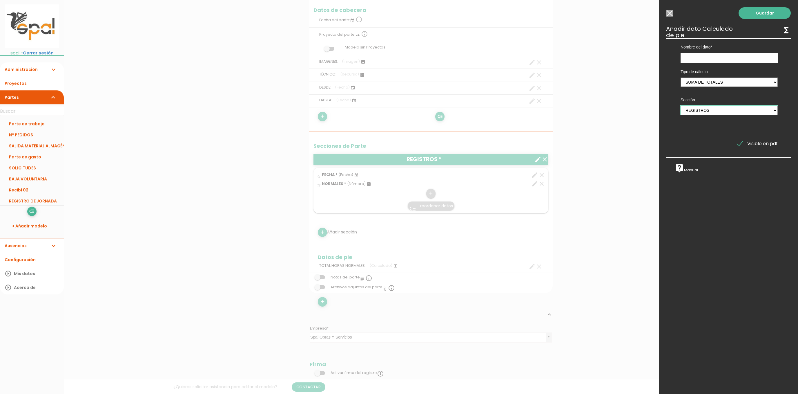
click option "REGISTROS" at bounding box center [0, 0] width 0 height 0
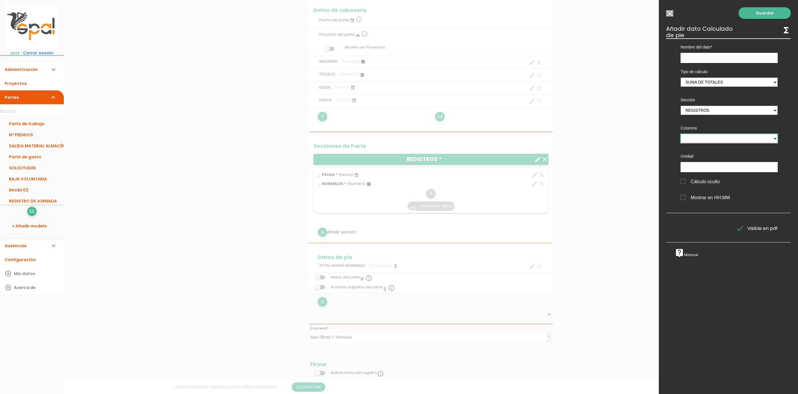
click at [681, 134] on select "NORMALES" at bounding box center [729, 138] width 97 height 9
select select "49_pos3"
click option "NORMALES" at bounding box center [0, 0] width 0 height 0
click at [773, 169] on input "text" at bounding box center [729, 167] width 97 height 10
click at [679, 253] on icon "live_help" at bounding box center [679, 252] width 9 height 9
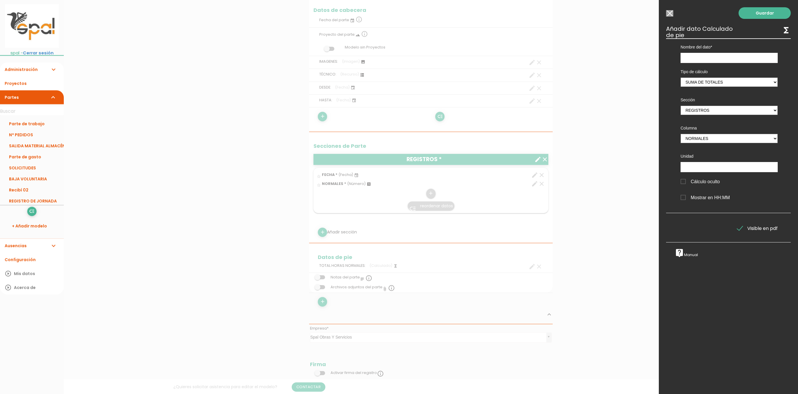
click at [671, 13] on input "Seleccionar todos los usuarios" at bounding box center [669, 13] width 7 height 6
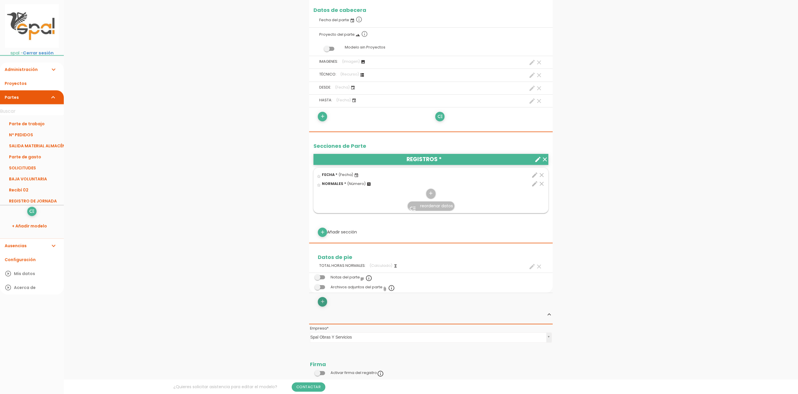
click at [326, 303] on link "add" at bounding box center [322, 301] width 9 height 9
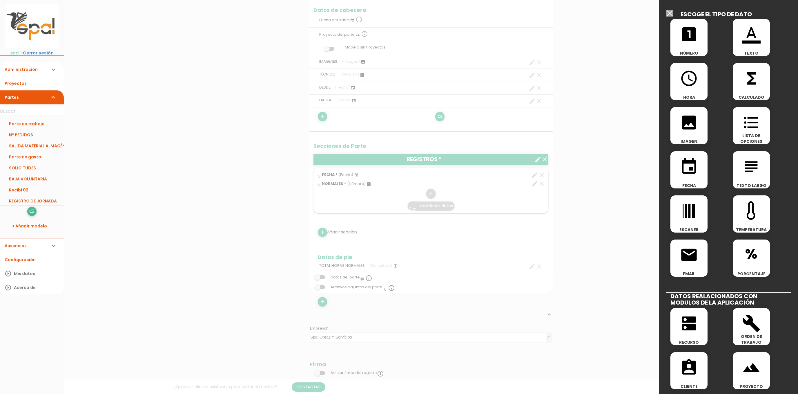
click at [748, 258] on span "%" at bounding box center [751, 251] width 37 height 25
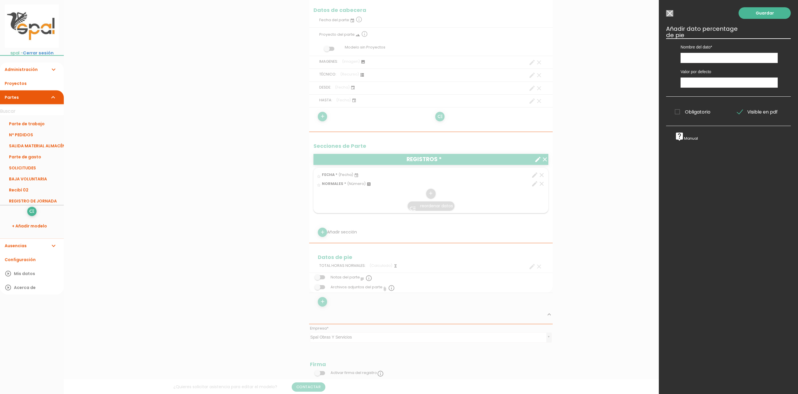
click at [677, 137] on icon "live_help" at bounding box center [679, 136] width 9 height 9
click at [682, 138] on icon "live_help" at bounding box center [679, 136] width 9 height 9
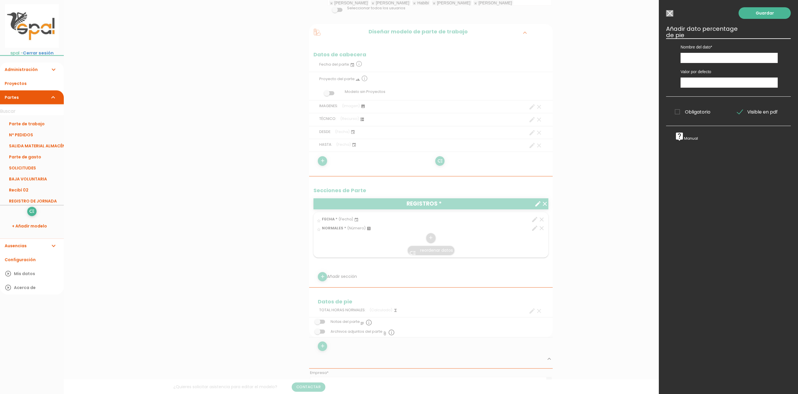
scroll to position [0, 0]
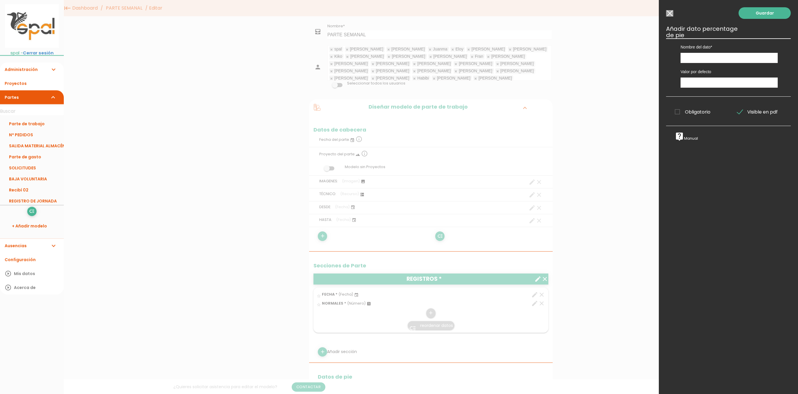
click at [669, 13] on input "Seleccionar todos los usuarios" at bounding box center [669, 13] width 7 height 6
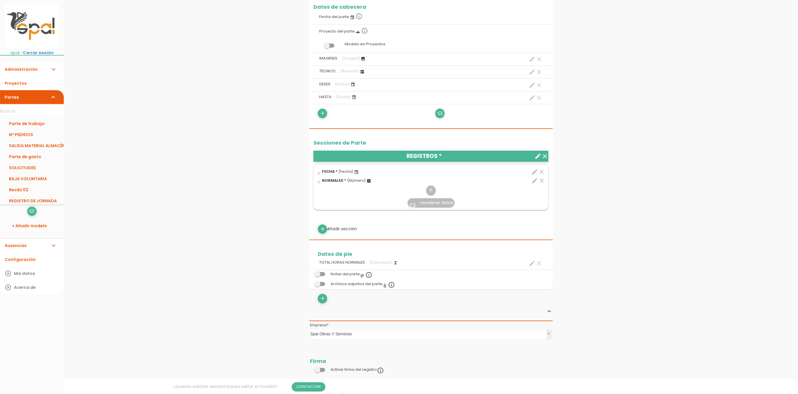
scroll to position [116, 0]
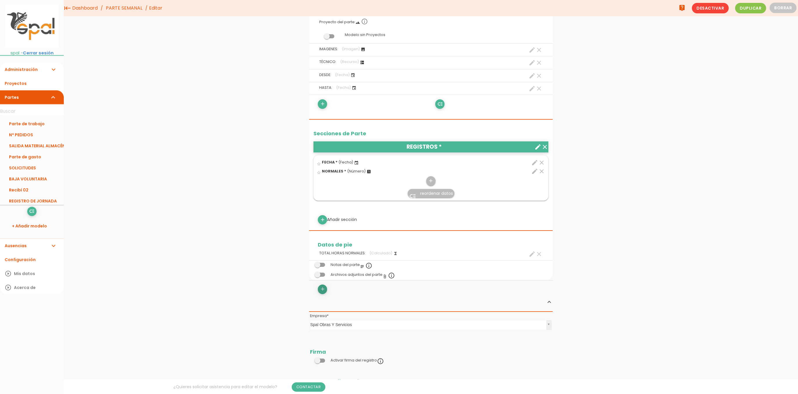
click at [323, 287] on icon "add" at bounding box center [323, 288] width 6 height 9
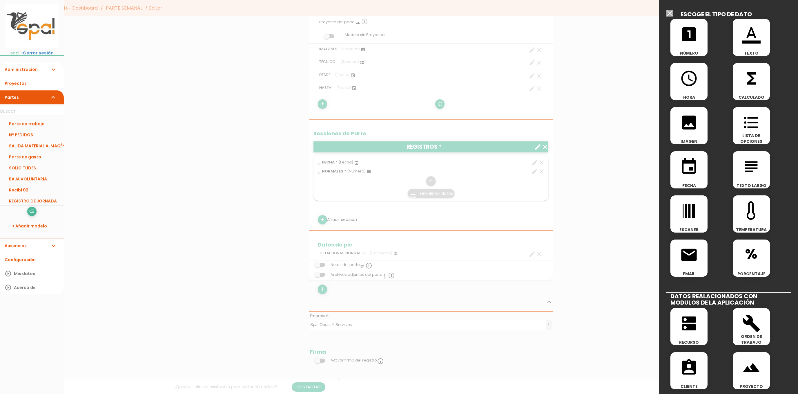
click at [756, 92] on div "functions CALCULADO" at bounding box center [751, 81] width 37 height 37
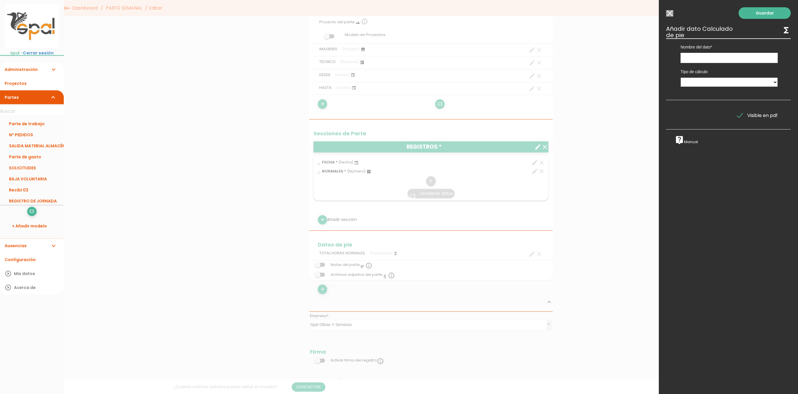
click at [677, 143] on icon "live_help" at bounding box center [679, 139] width 9 height 9
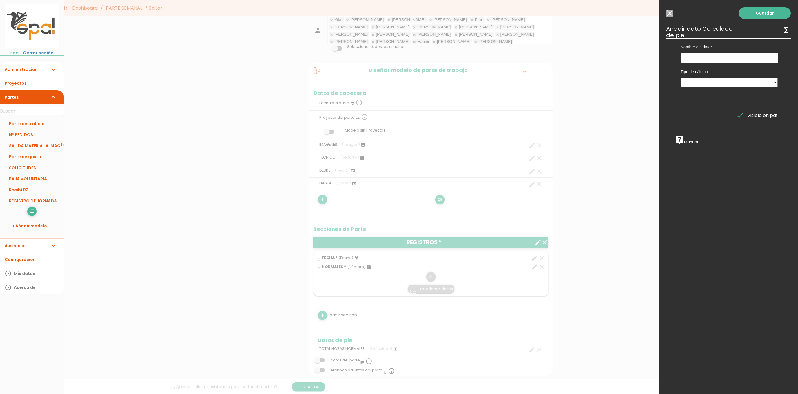
scroll to position [0, 0]
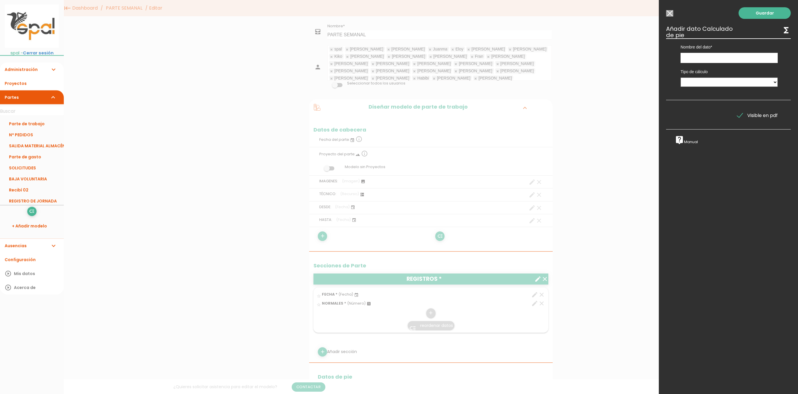
click at [226, 159] on div at bounding box center [399, 148] width 798 height 492
click at [22, 261] on li "Configuración" at bounding box center [32, 259] width 64 height 14
click at [22, 259] on li "Configuración" at bounding box center [32, 259] width 64 height 14
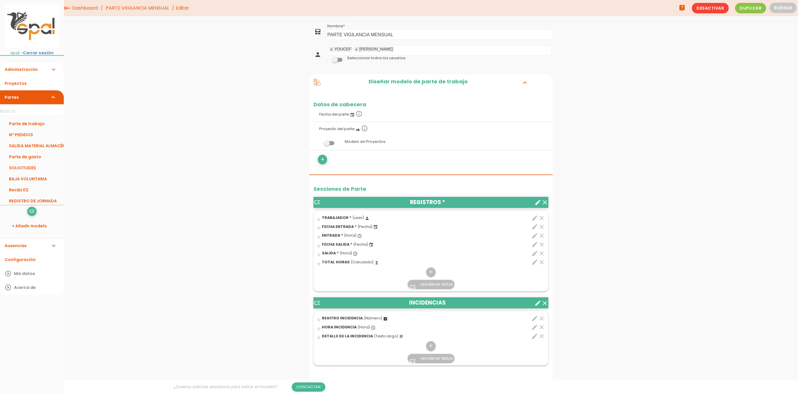
click at [537, 202] on icon "create" at bounding box center [538, 202] width 7 height 7
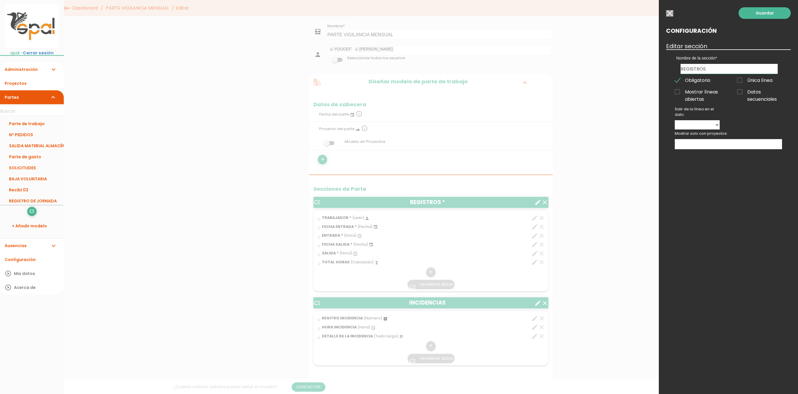
click at [670, 12] on input "button" at bounding box center [669, 13] width 7 height 6
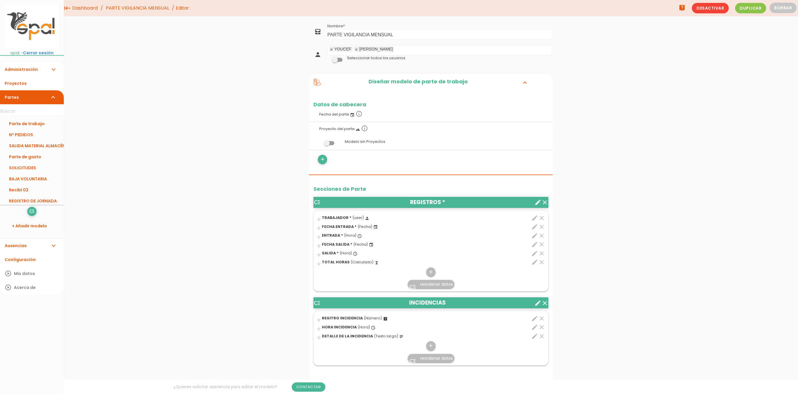
click at [535, 226] on icon "edit" at bounding box center [534, 226] width 7 height 7
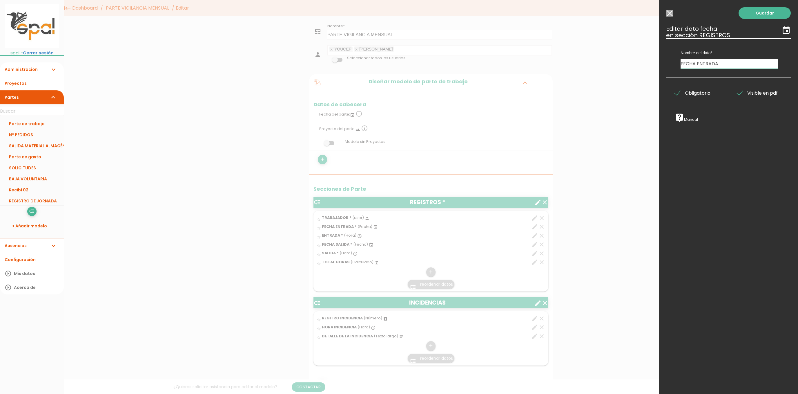
click at [670, 11] on input "Seleccionar todos los usuarios" at bounding box center [669, 13] width 7 height 6
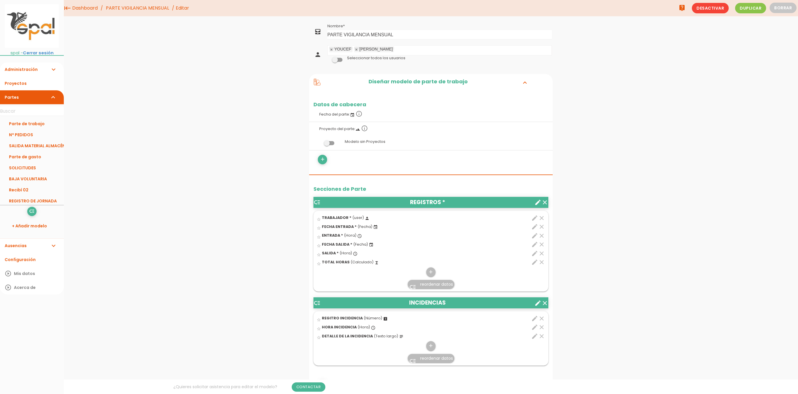
click at [535, 237] on icon "edit" at bounding box center [534, 235] width 7 height 7
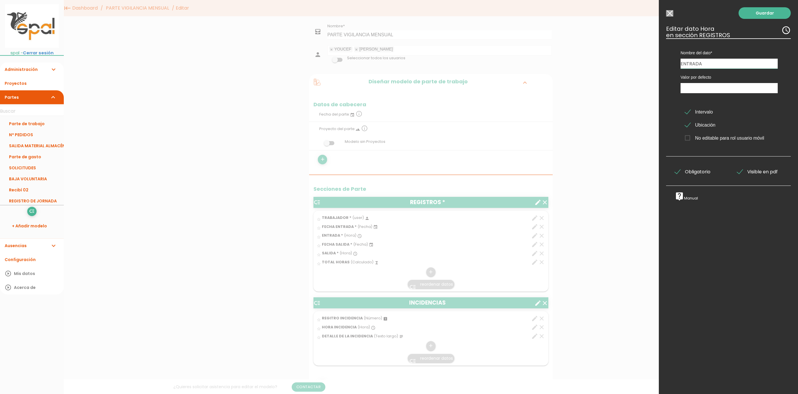
click at [671, 14] on input "Seleccionar todos los usuarios" at bounding box center [669, 13] width 7 height 6
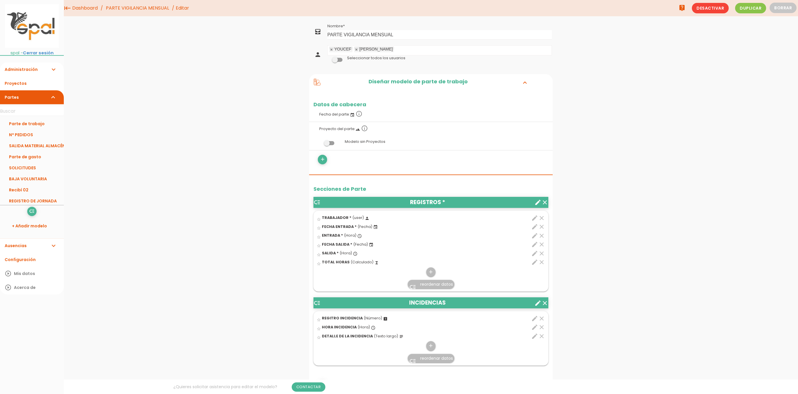
click at [535, 247] on icon "edit" at bounding box center [534, 244] width 7 height 7
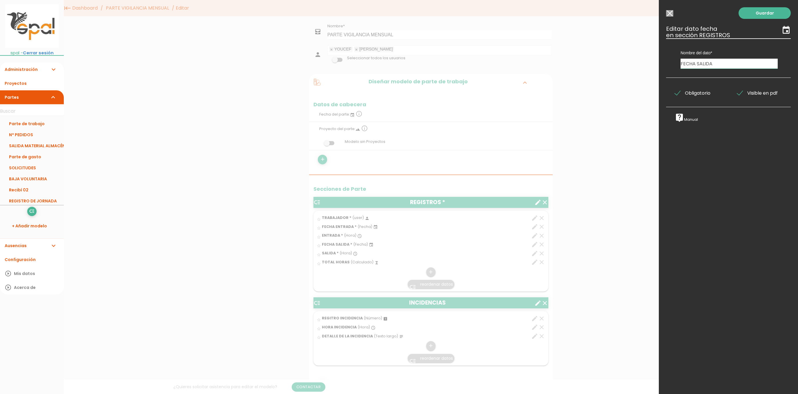
click at [670, 12] on input "Seleccionar todos los usuarios" at bounding box center [669, 13] width 7 height 6
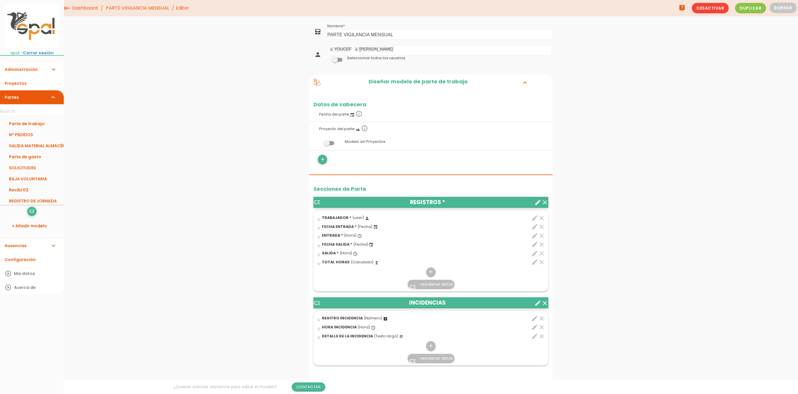
click at [535, 254] on icon "edit" at bounding box center [534, 253] width 7 height 7
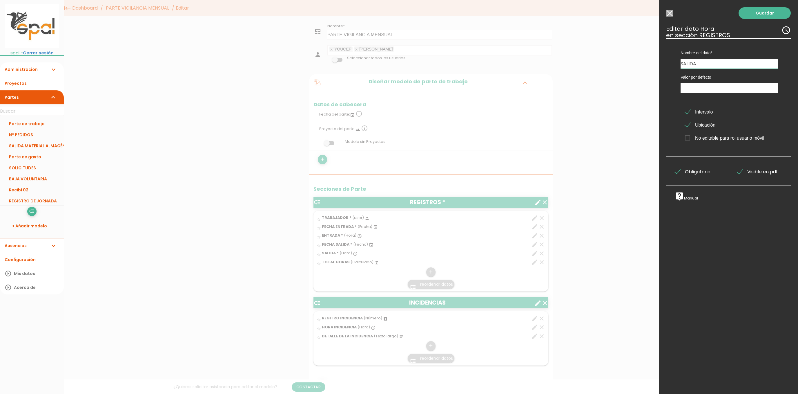
click at [758, 273] on div "Guardar ESCOGE EL TIPO DE DATO looks_one NÚMERO format_color_text TEXTO access_…" at bounding box center [728, 197] width 139 height 394
click at [669, 15] on input "Seleccionar todos los usuarios" at bounding box center [669, 13] width 7 height 6
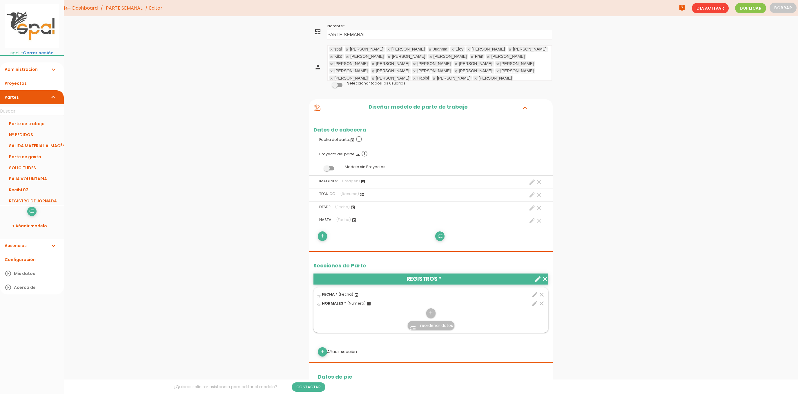
click at [533, 222] on icon "create" at bounding box center [532, 220] width 7 height 7
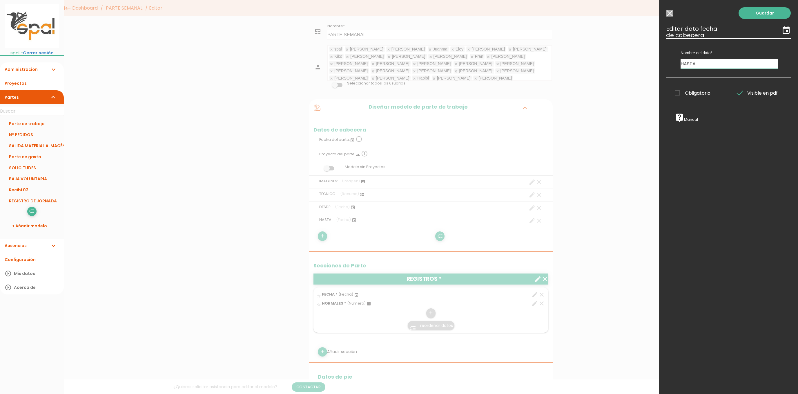
drag, startPoint x: 675, startPoint y: 93, endPoint x: 679, endPoint y: 98, distance: 6.4
click at [674, 92] on label "Obligatorio" at bounding box center [698, 92] width 54 height 7
click at [0, 0] on input "Obligatorio" at bounding box center [0, 0] width 0 height 0
click at [757, 16] on link "Guardar" at bounding box center [765, 13] width 52 height 12
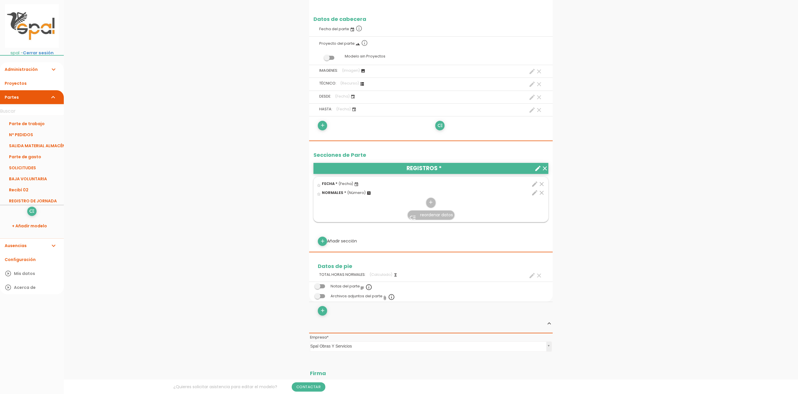
scroll to position [120, 0]
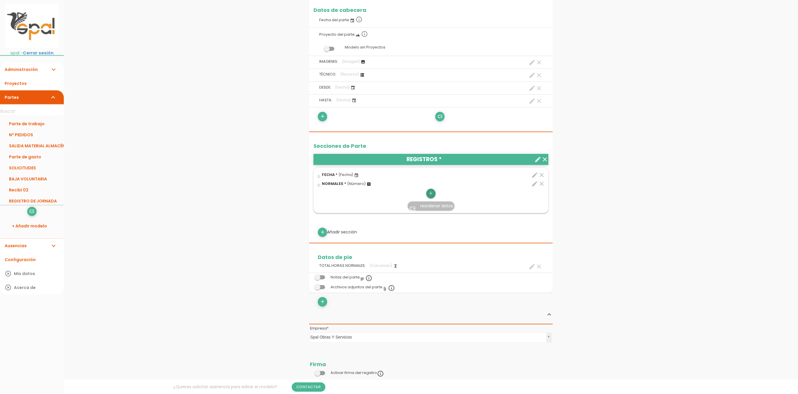
click at [431, 195] on icon "add" at bounding box center [431, 193] width 6 height 9
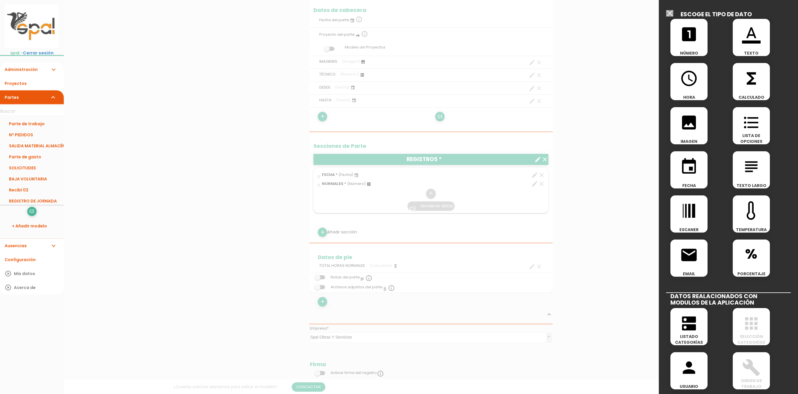
click at [757, 82] on icon "functions" at bounding box center [751, 78] width 19 height 19
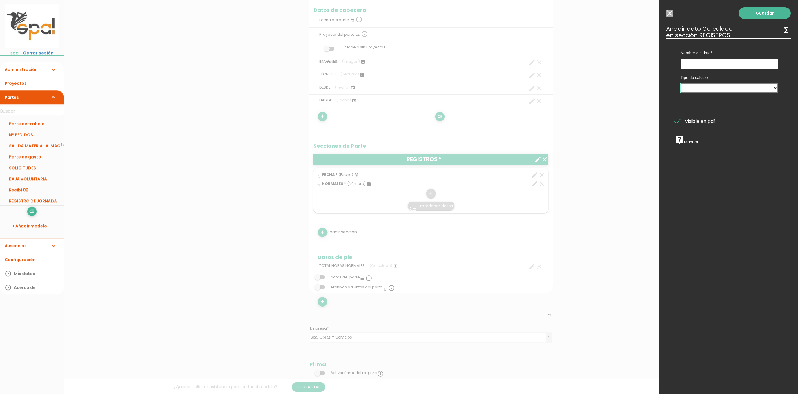
click at [774, 89] on select "Calculado entre datos" at bounding box center [729, 87] width 97 height 9
select select "1"
click option "Calculado entre datos" at bounding box center [0, 0] width 0 height 0
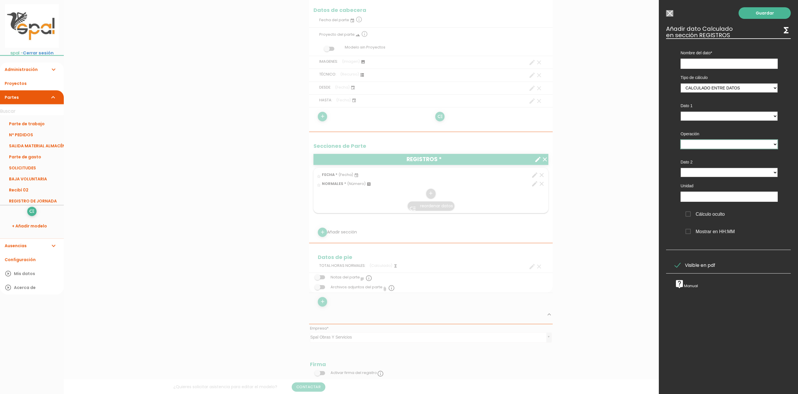
click at [681, 140] on select "+ - * /" at bounding box center [729, 144] width 97 height 9
click option "/" at bounding box center [0, 0] width 0 height 0
select select "*"
click option "*" at bounding box center [0, 0] width 0 height 0
click at [681, 111] on select "NORMALES - (columna)" at bounding box center [729, 115] width 97 height 9
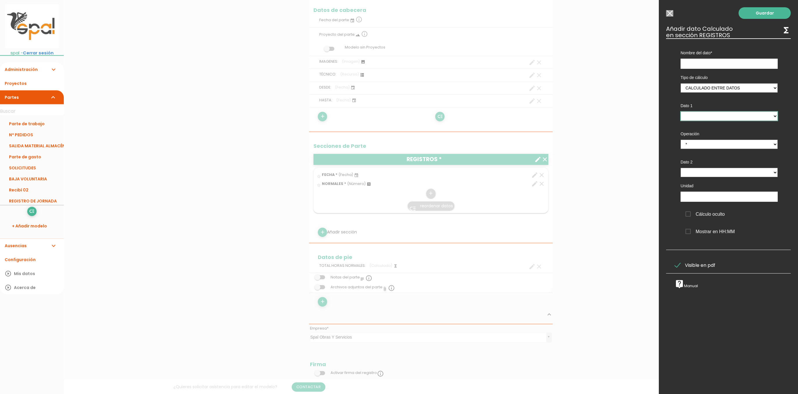
select select "49_pos3"
click option "NORMALES - (columna)" at bounding box center [0, 0] width 0 height 0
click at [681, 168] on select "NORMALES - (columna)" at bounding box center [729, 172] width 97 height 9
click at [772, 173] on select "NORMALES - (columna)" at bounding box center [729, 172] width 97 height 9
click at [687, 214] on span "Cálculo oculto" at bounding box center [705, 213] width 39 height 7
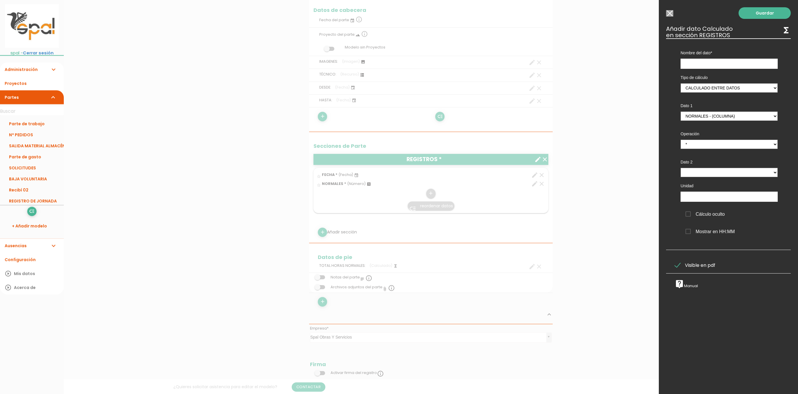
click at [0, 0] on input "Cálculo oculto" at bounding box center [0, 0] width 0 height 0
click at [690, 215] on span "Cálculo oculto" at bounding box center [705, 213] width 39 height 7
click at [0, 0] on input "Cálculo oculto" at bounding box center [0, 0] width 0 height 0
click at [681, 140] on select "+ - * /" at bounding box center [729, 144] width 97 height 9
click at [700, 200] on input "text" at bounding box center [729, 196] width 97 height 10
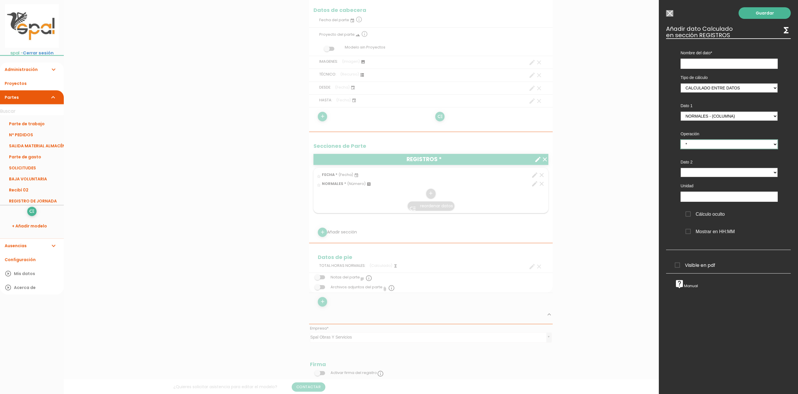
click at [681, 140] on select "+ - * /" at bounding box center [729, 144] width 97 height 9
click at [719, 145] on select "+ - * /" at bounding box center [729, 144] width 97 height 9
click at [681, 140] on select "+ - * /" at bounding box center [729, 144] width 97 height 9
click at [770, 146] on select "+ - * /" at bounding box center [729, 144] width 97 height 9
click at [670, 10] on input "Seleccionar todos los usuarios" at bounding box center [669, 13] width 7 height 6
